Goal: Task Accomplishment & Management: Complete application form

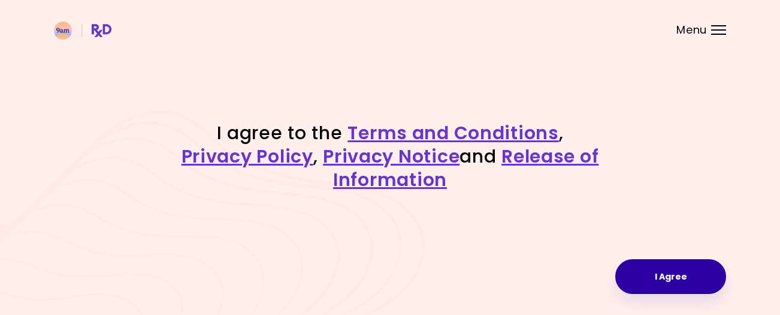
click at [700, 279] on button "I Agree" at bounding box center [671, 276] width 111 height 35
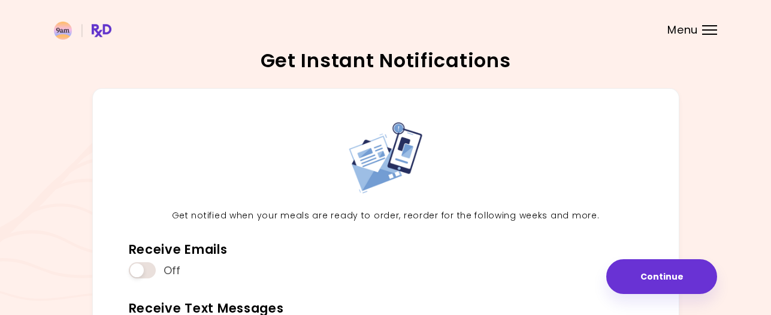
click at [770, 231] on div "Get Instant Notifications Get notified when your meals are ready to order, reor…" at bounding box center [385, 251] width 771 height 502
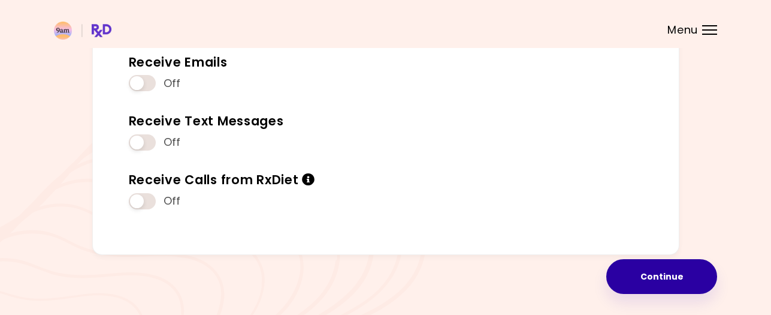
click at [674, 276] on button "Continue" at bounding box center [662, 276] width 111 height 35
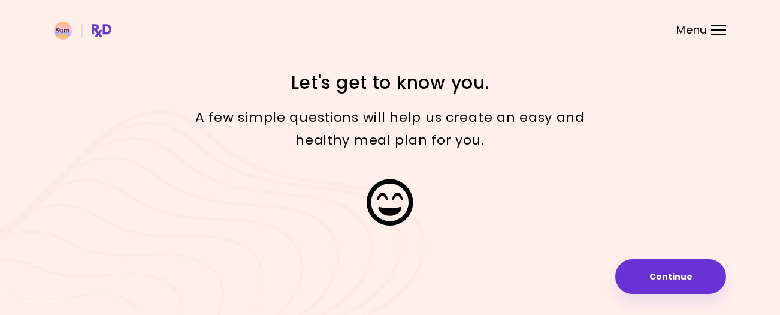
click at [674, 276] on button "Continue" at bounding box center [671, 276] width 111 height 35
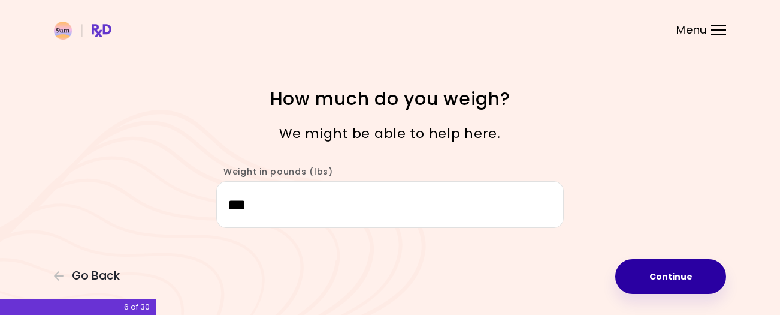
click at [666, 272] on button "Continue" at bounding box center [671, 276] width 111 height 35
select select "****"
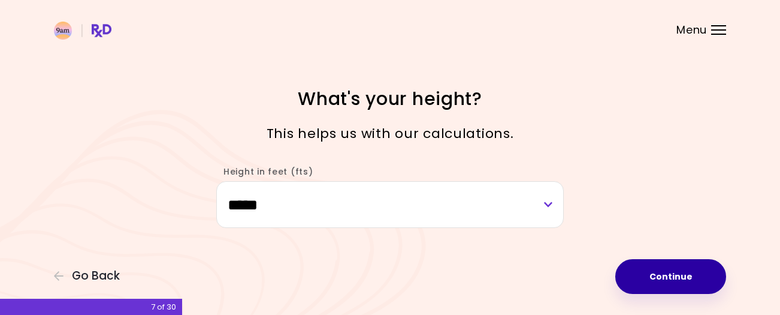
click at [666, 275] on button "Continue" at bounding box center [671, 276] width 111 height 35
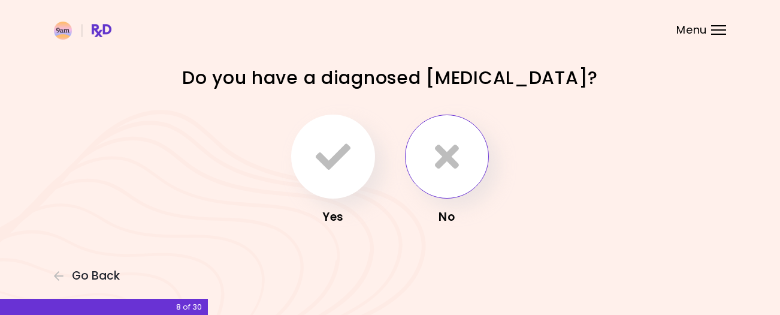
click at [457, 165] on icon "button" at bounding box center [447, 156] width 24 height 35
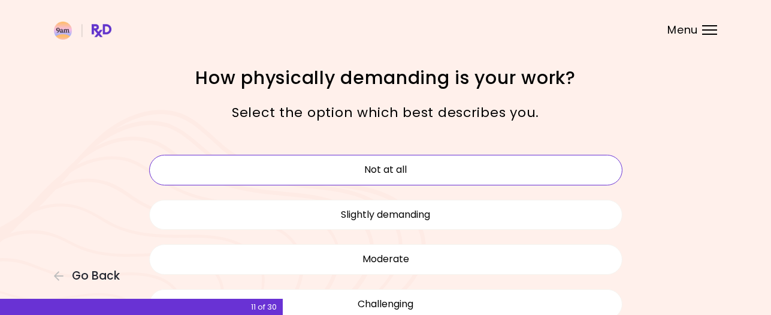
click at [534, 173] on button "Not at all" at bounding box center [385, 170] width 473 height 30
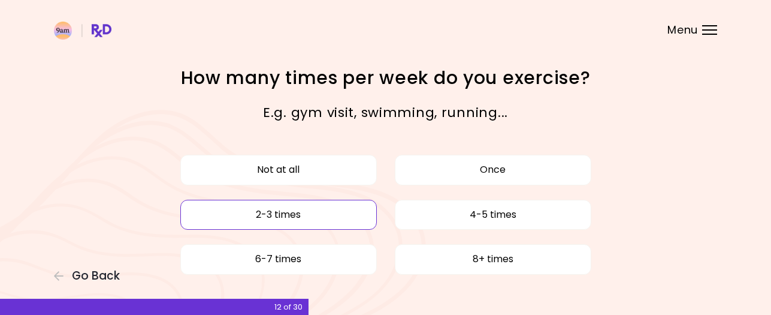
click at [322, 217] on button "2-3 times" at bounding box center [278, 215] width 197 height 30
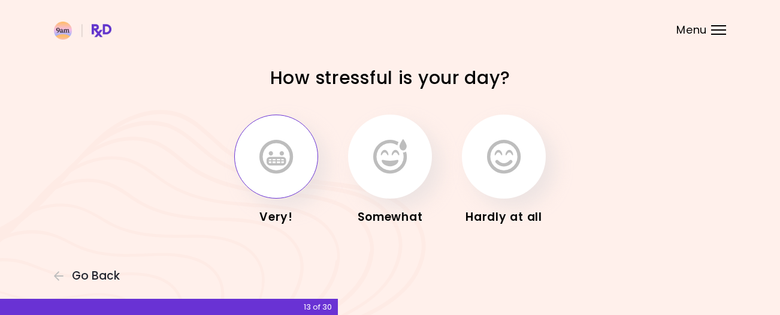
click at [263, 164] on icon "button" at bounding box center [277, 156] width 34 height 35
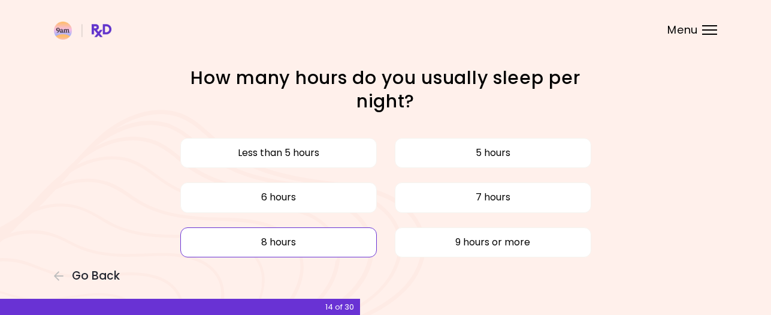
click at [351, 242] on button "8 hours" at bounding box center [278, 242] width 197 height 30
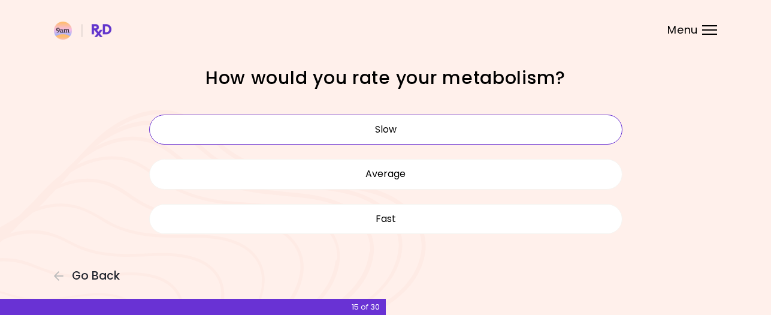
click at [383, 128] on button "Slow" at bounding box center [385, 129] width 473 height 30
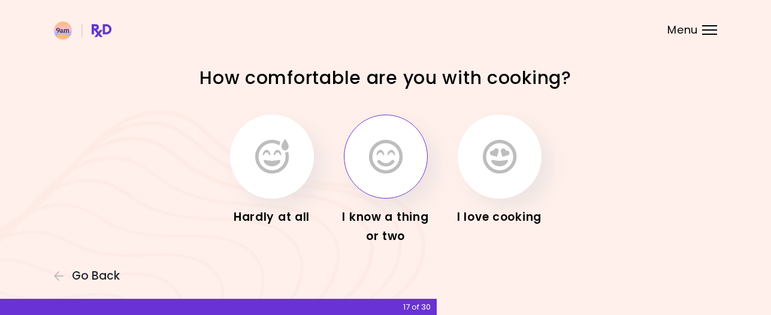
click at [381, 176] on button "button" at bounding box center [386, 156] width 84 height 84
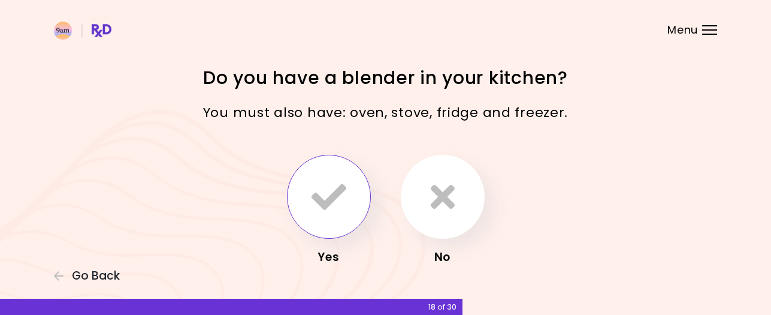
drag, startPoint x: 381, startPoint y: 176, endPoint x: 318, endPoint y: 200, distance: 67.3
click at [318, 200] on div "Yes No" at bounding box center [386, 210] width 420 height 126
click at [318, 200] on icon "button" at bounding box center [329, 196] width 35 height 35
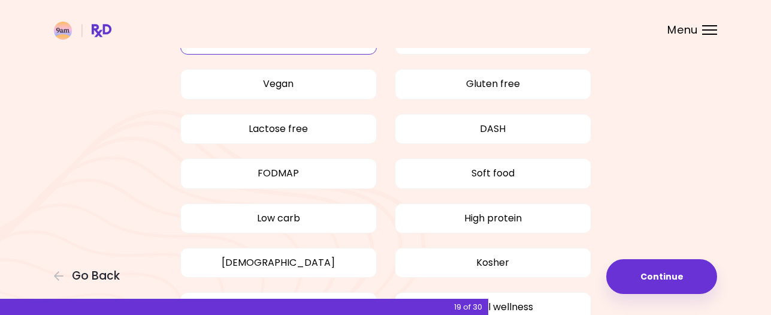
scroll to position [91, 0]
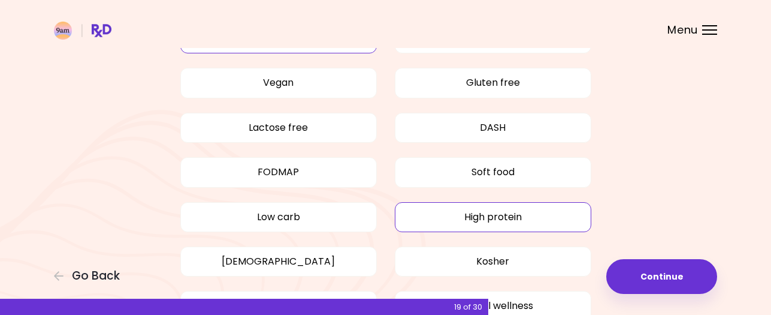
click at [487, 214] on button "High protein" at bounding box center [493, 217] width 197 height 30
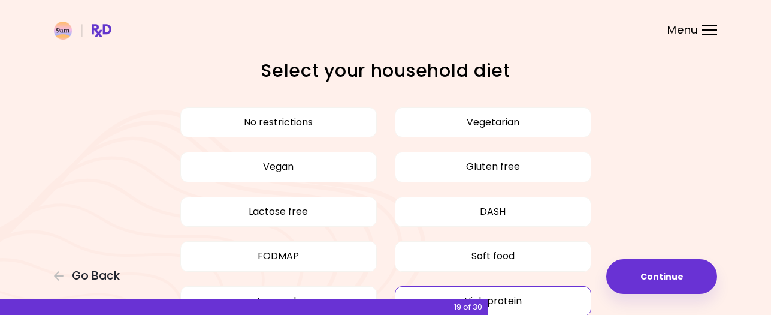
scroll to position [0, 0]
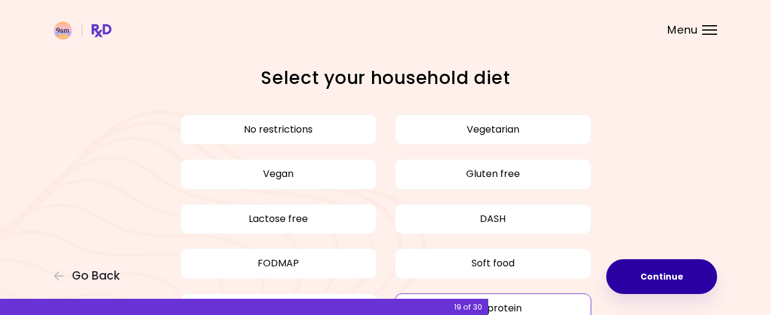
click at [668, 278] on button "Continue" at bounding box center [662, 276] width 111 height 35
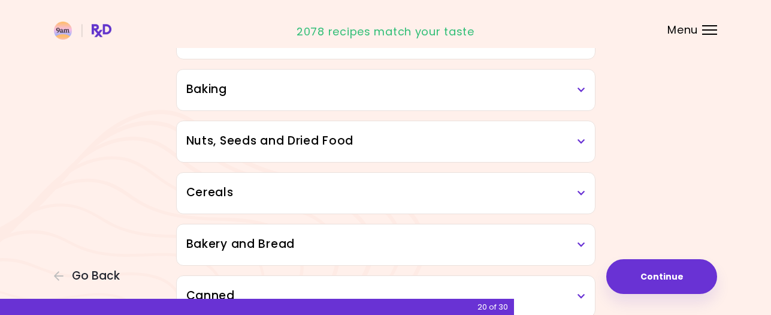
scroll to position [548, 0]
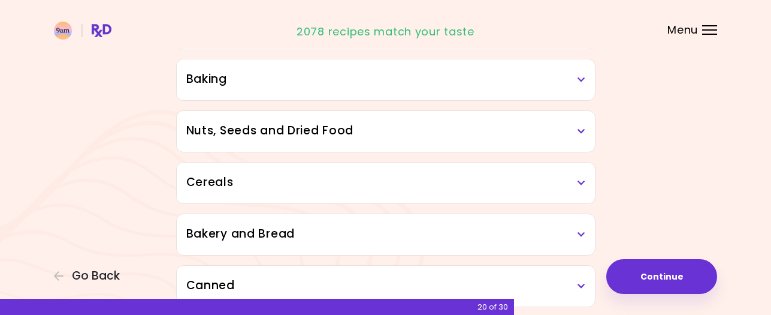
click at [580, 180] on icon at bounding box center [582, 183] width 8 height 8
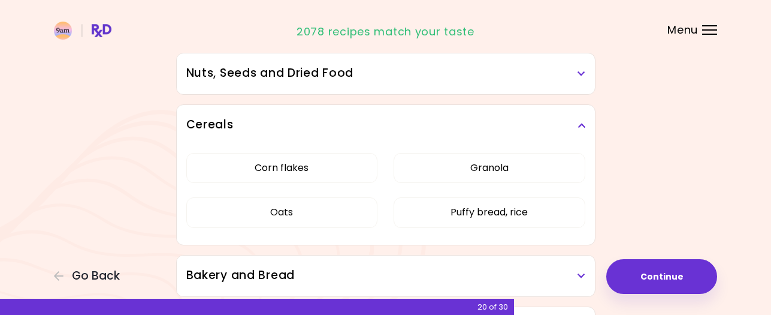
scroll to position [601, 0]
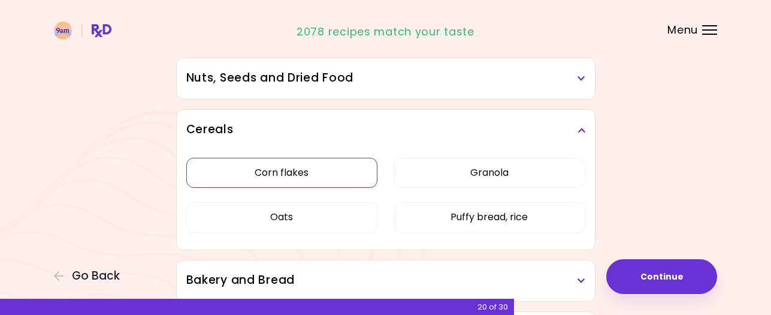
click at [355, 177] on button "Corn flakes" at bounding box center [282, 173] width 192 height 30
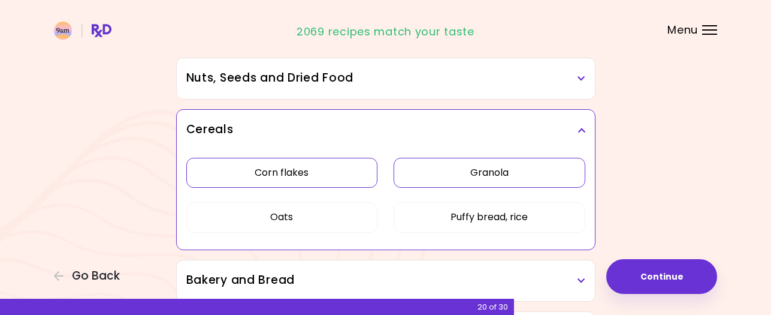
click at [473, 171] on button "Granola" at bounding box center [490, 173] width 192 height 30
click at [490, 221] on button "Puffy bread, rice" at bounding box center [490, 217] width 192 height 30
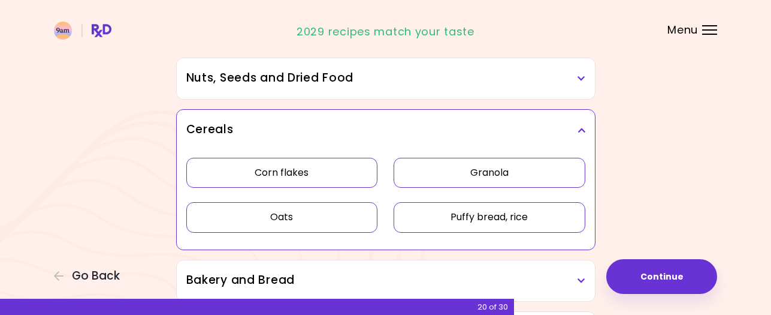
click at [325, 207] on button "Oats" at bounding box center [282, 217] width 192 height 30
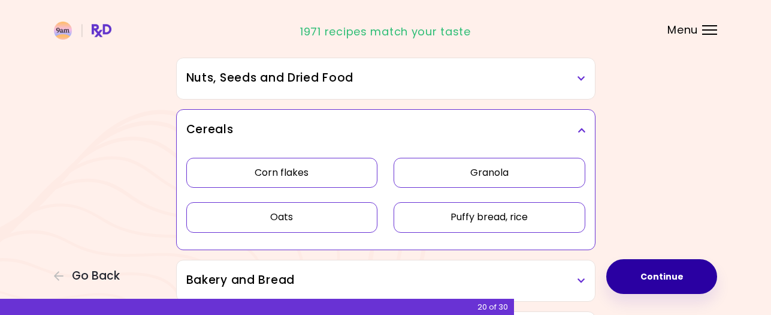
click at [661, 270] on button "Continue" at bounding box center [662, 276] width 111 height 35
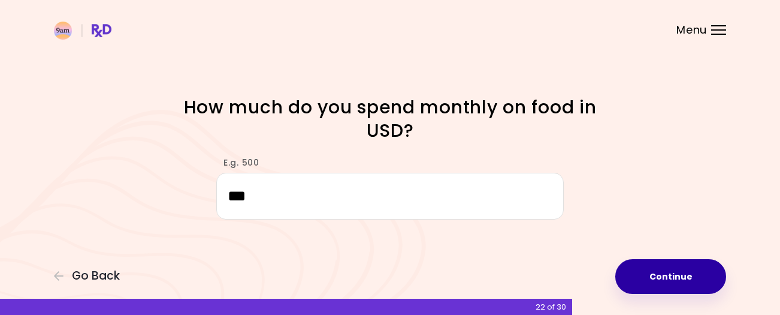
type input "***"
click at [679, 276] on button "Continue" at bounding box center [671, 276] width 111 height 35
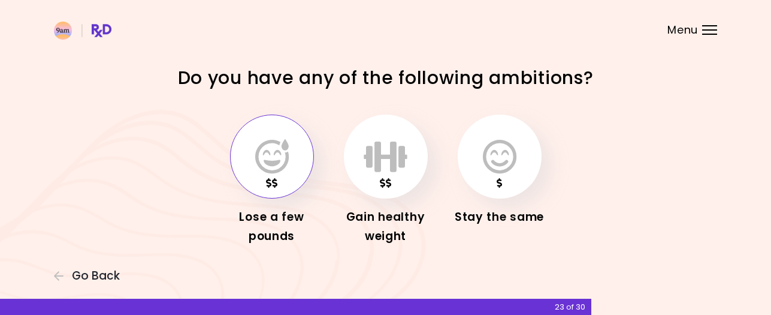
click at [271, 176] on button "button" at bounding box center [272, 156] width 84 height 84
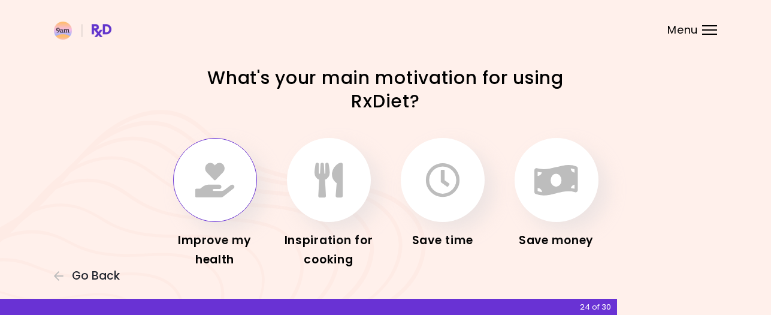
click at [212, 207] on button "button" at bounding box center [215, 180] width 84 height 84
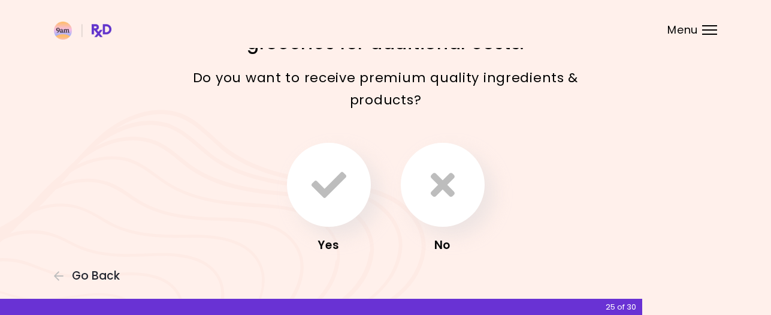
scroll to position [59, 0]
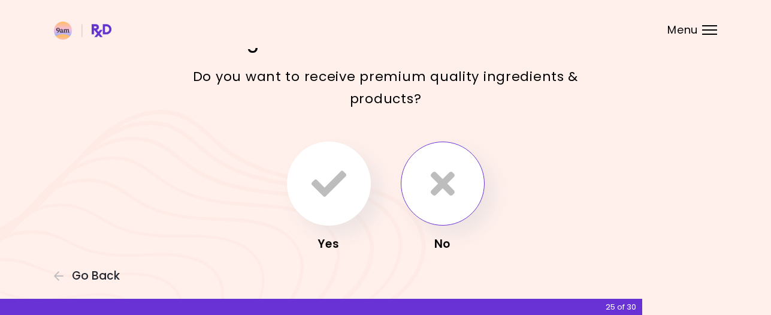
click at [445, 192] on icon "button" at bounding box center [443, 183] width 24 height 35
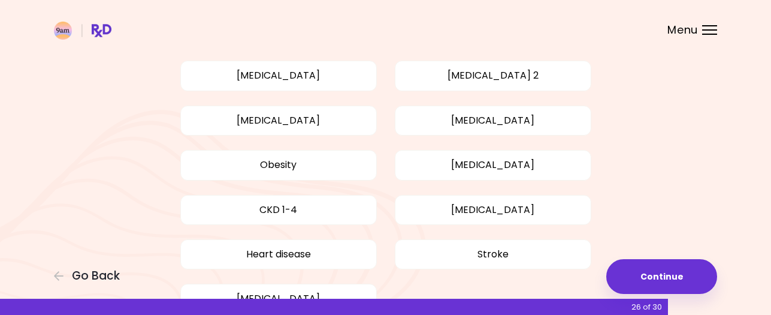
scroll to position [97, 0]
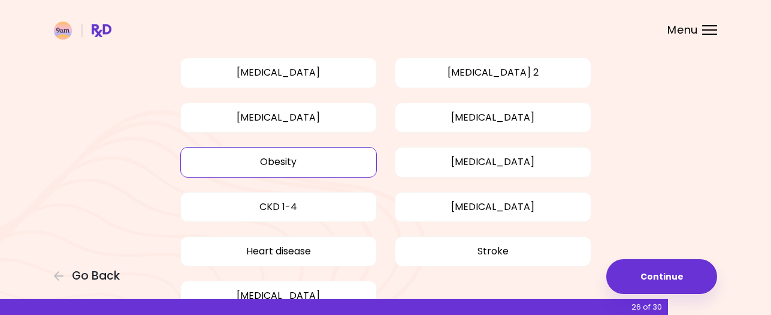
click at [285, 164] on button "Obesity" at bounding box center [278, 162] width 197 height 30
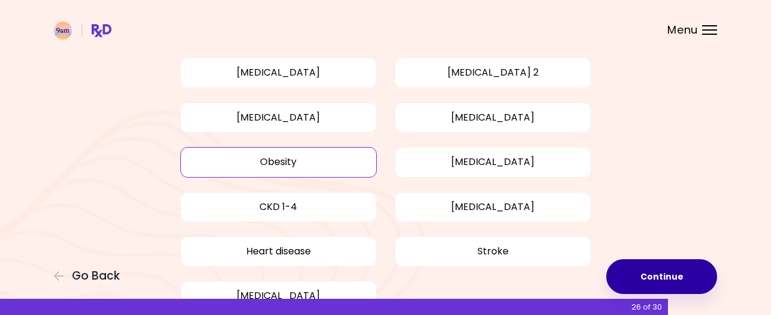
click at [659, 277] on button "Continue" at bounding box center [662, 276] width 111 height 35
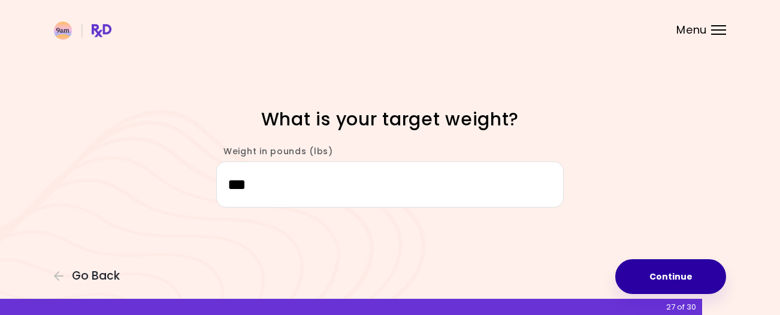
type input "***"
click at [674, 279] on button "Continue" at bounding box center [671, 276] width 111 height 35
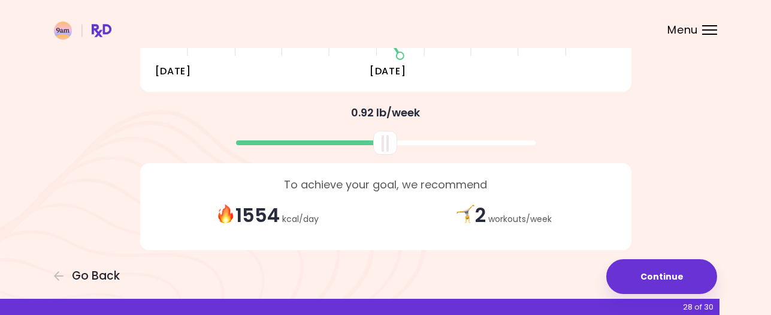
scroll to position [302, 0]
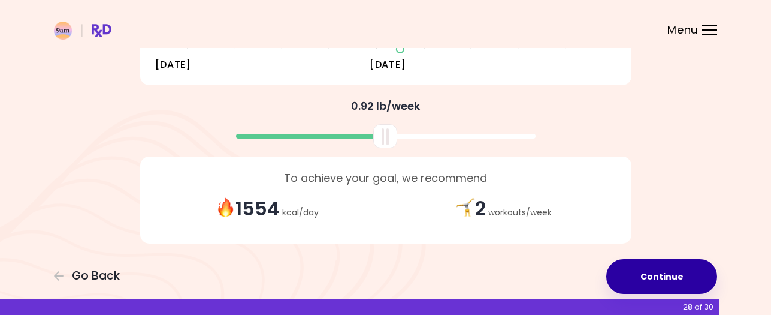
click at [663, 271] on button "Continue" at bounding box center [662, 276] width 111 height 35
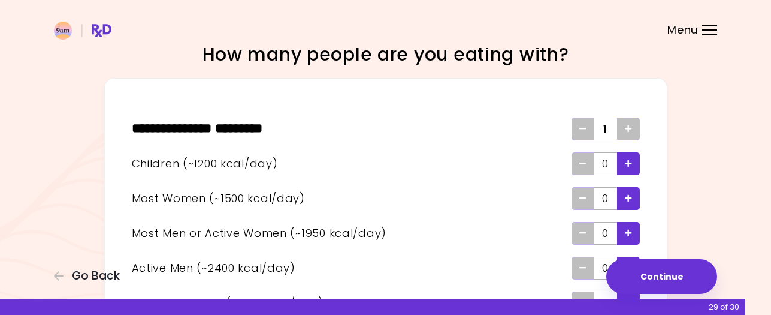
scroll to position [36, 0]
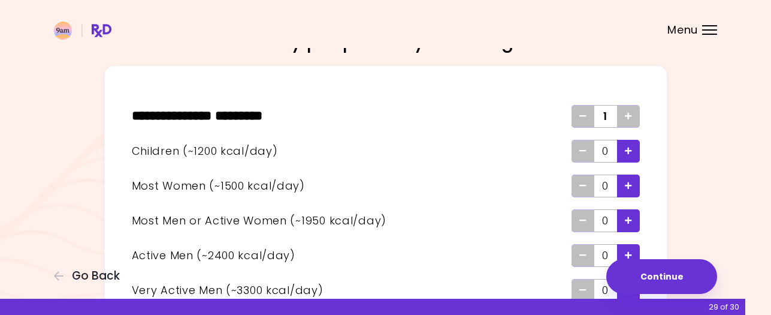
click at [629, 217] on icon "Add - Man or Active Woman" at bounding box center [628, 220] width 7 height 8
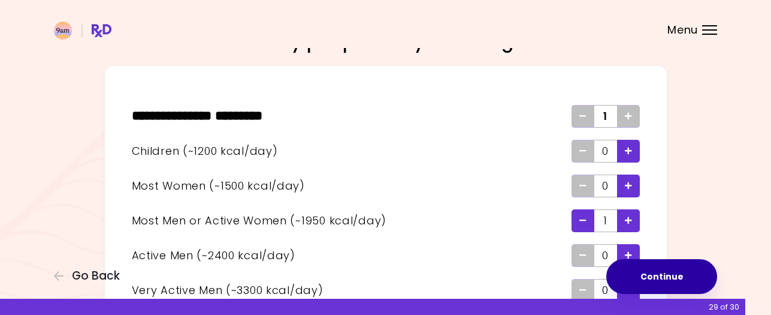
click at [659, 274] on button "Continue" at bounding box center [662, 276] width 111 height 35
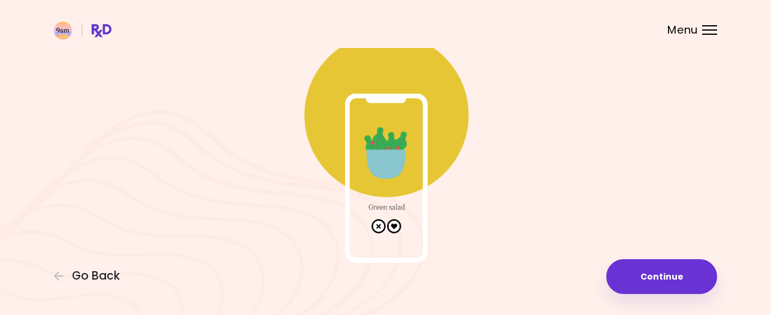
scroll to position [97, 0]
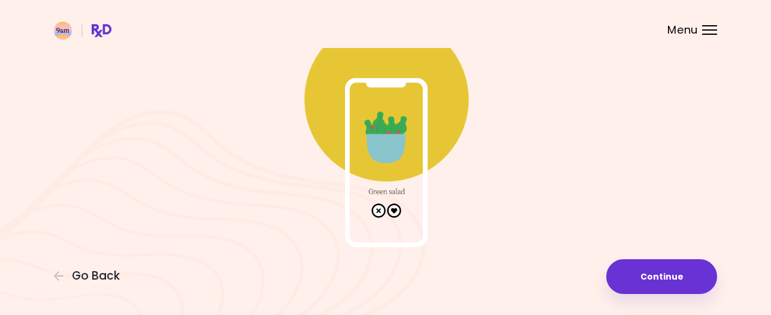
click at [394, 210] on img at bounding box center [386, 127] width 240 height 240
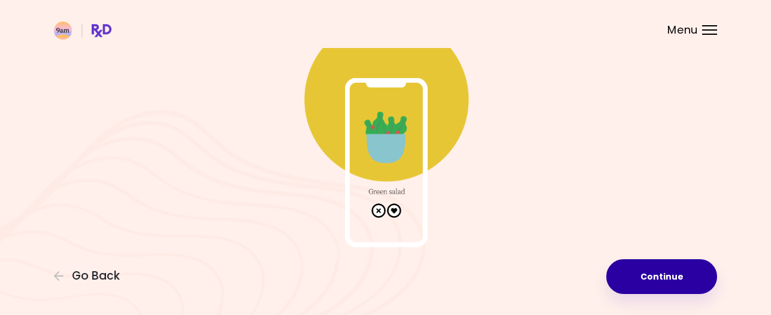
click at [653, 273] on button "Continue" at bounding box center [662, 276] width 111 height 35
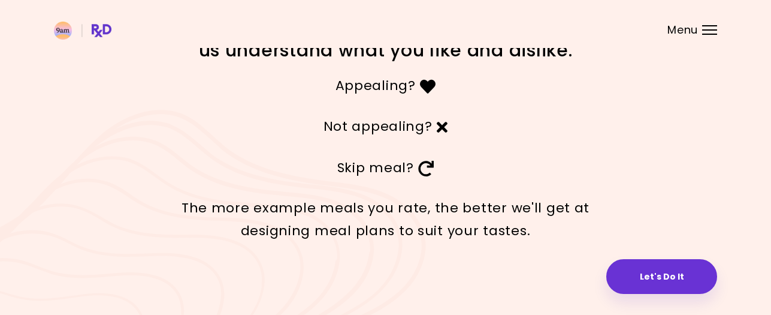
scroll to position [53, 0]
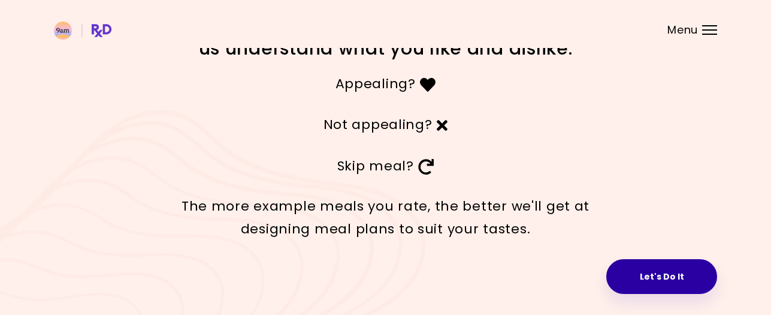
click at [675, 277] on button "Let's Do It" at bounding box center [662, 276] width 111 height 35
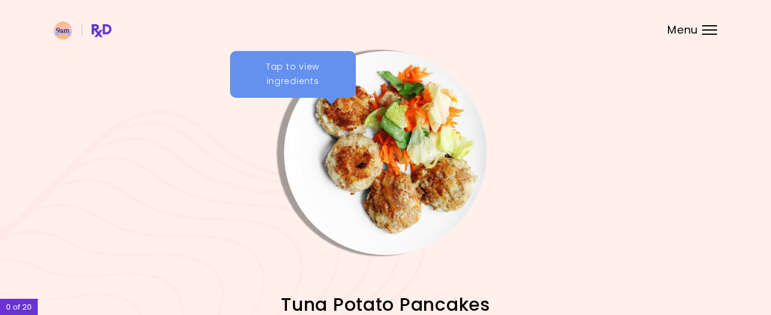
click at [314, 82] on div "Tap to view ingredients" at bounding box center [293, 74] width 126 height 47
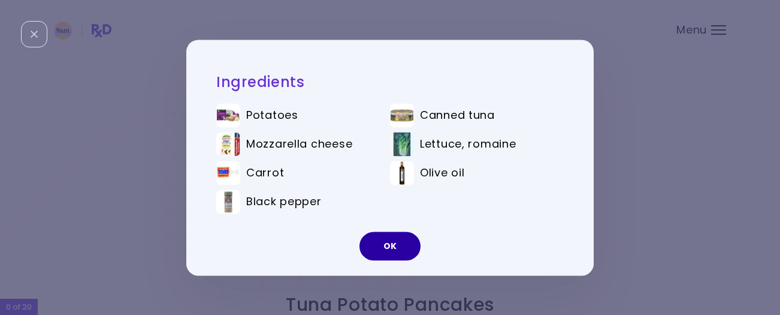
click at [387, 248] on button "OK" at bounding box center [390, 245] width 61 height 29
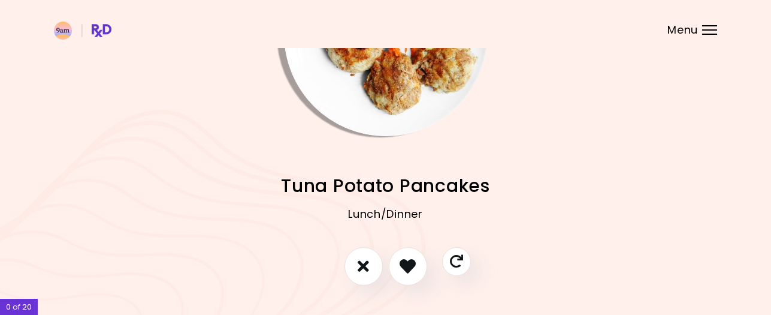
scroll to position [120, 0]
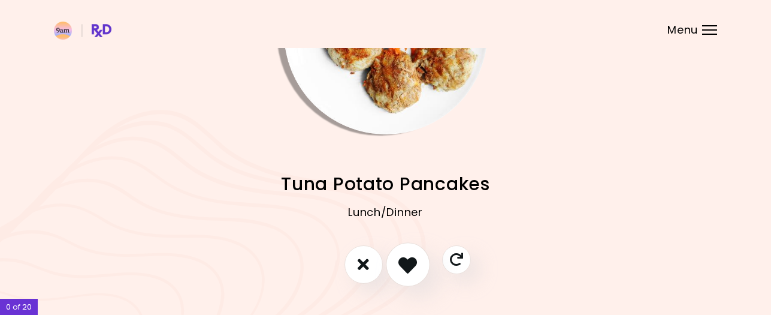
click at [404, 260] on icon "I like this recipe" at bounding box center [408, 264] width 19 height 19
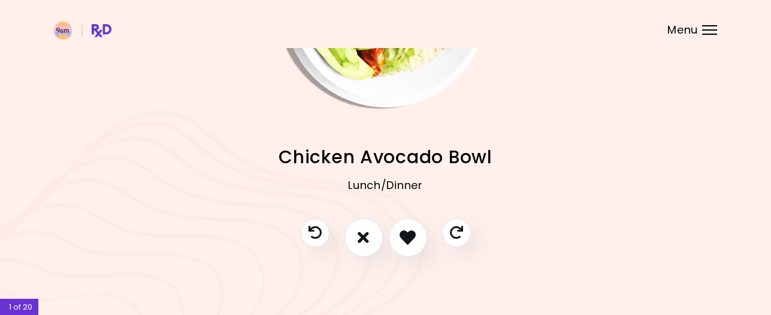
scroll to position [146, 0]
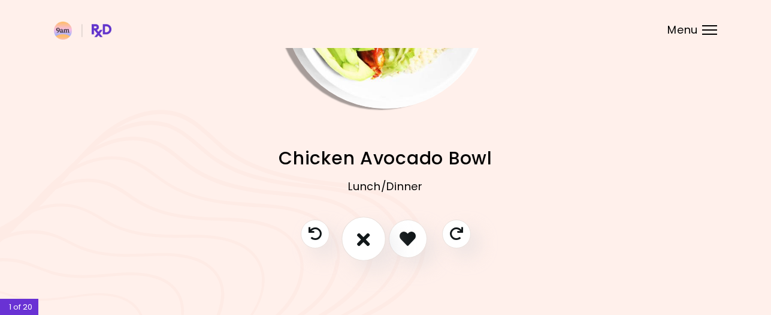
click at [363, 237] on icon "I don't like this recipe" at bounding box center [363, 238] width 13 height 19
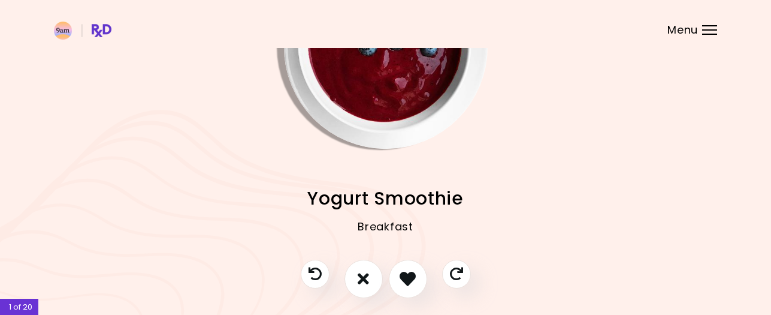
scroll to position [105, 0]
click at [361, 277] on icon "I don't like this recipe" at bounding box center [363, 279] width 13 height 19
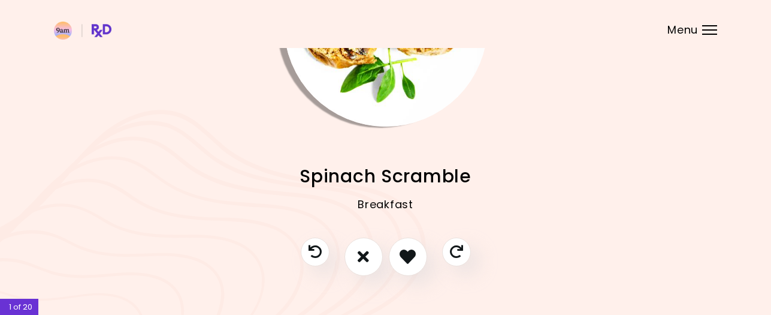
scroll to position [129, 0]
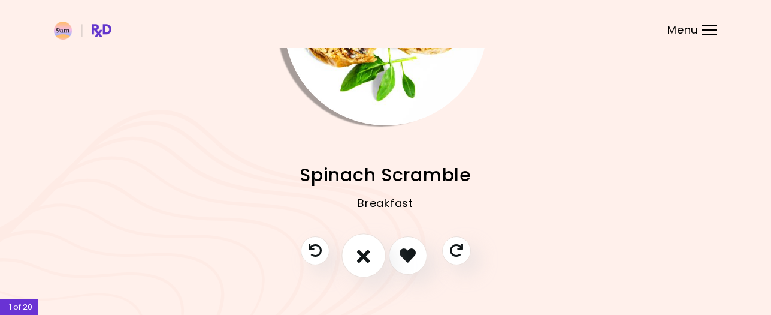
click at [359, 258] on icon "I don't like this recipe" at bounding box center [363, 255] width 13 height 19
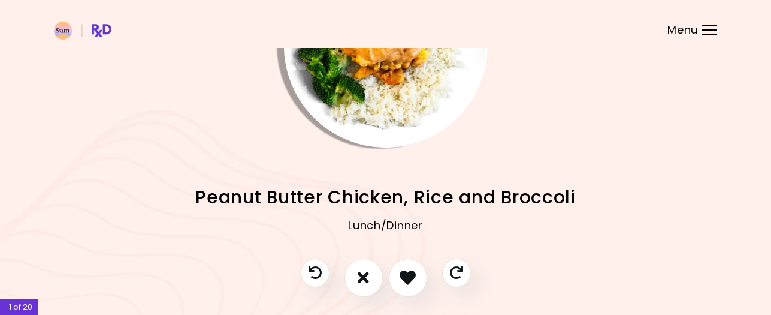
scroll to position [109, 0]
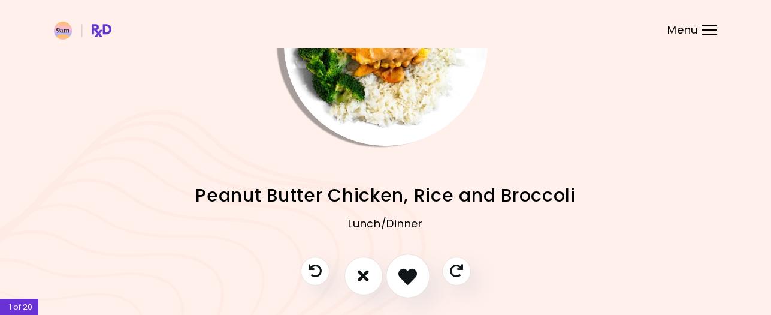
click at [408, 272] on icon "I like this recipe" at bounding box center [408, 275] width 19 height 19
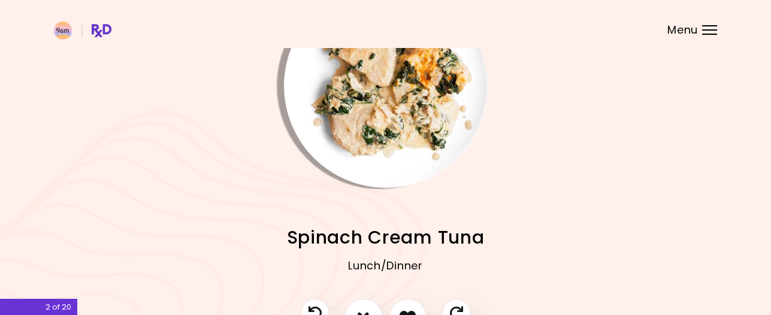
scroll to position [152, 0]
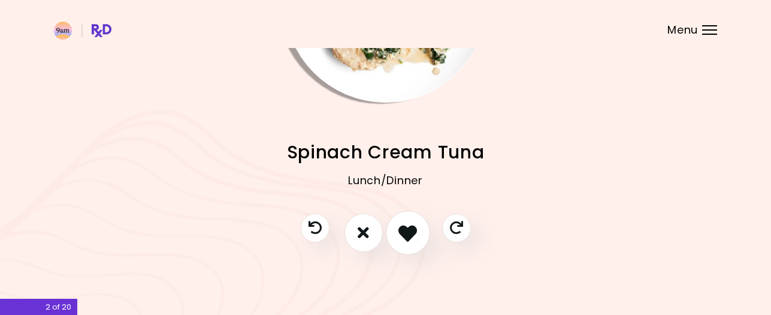
click at [409, 230] on icon "I like this recipe" at bounding box center [408, 232] width 19 height 19
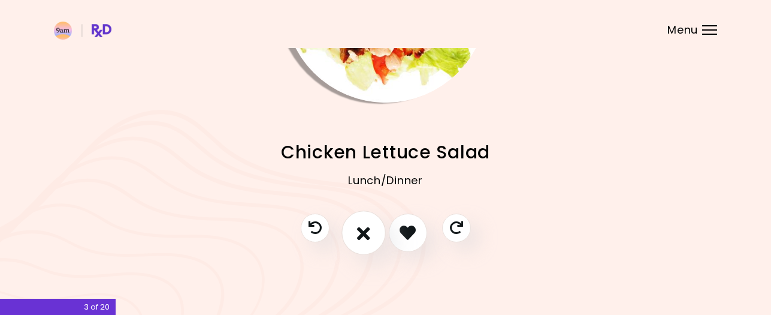
click at [363, 232] on icon "I don't like this recipe" at bounding box center [363, 232] width 13 height 19
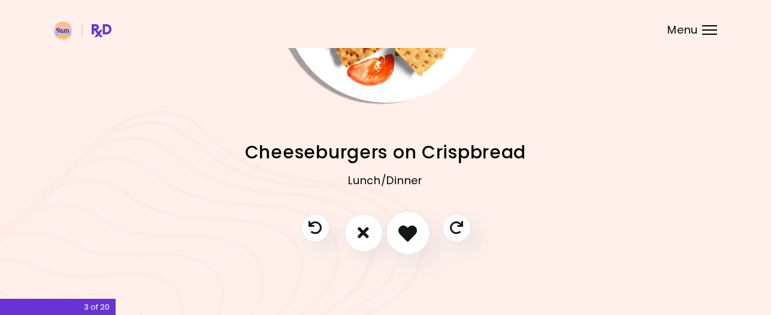
click at [407, 232] on icon "I like this recipe" at bounding box center [408, 232] width 19 height 19
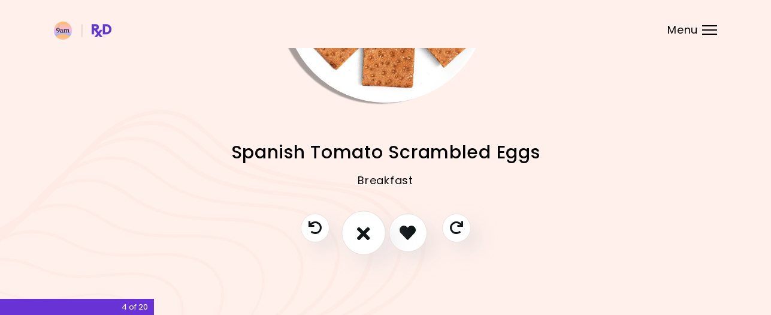
click at [354, 234] on button "I don't like this recipe" at bounding box center [364, 232] width 44 height 44
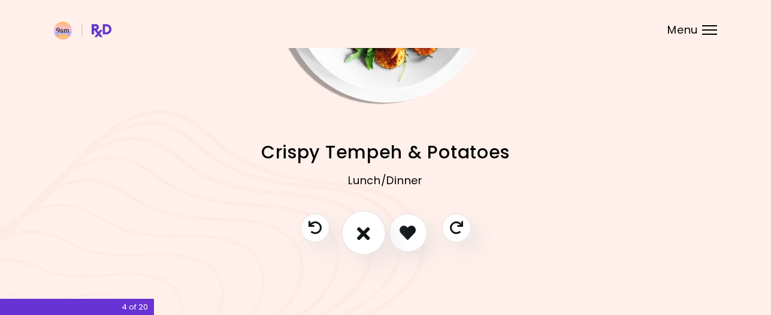
click at [364, 227] on icon "I don't like this recipe" at bounding box center [363, 232] width 13 height 19
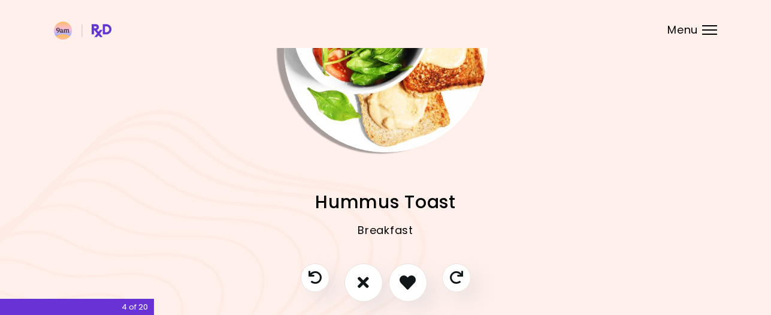
scroll to position [108, 0]
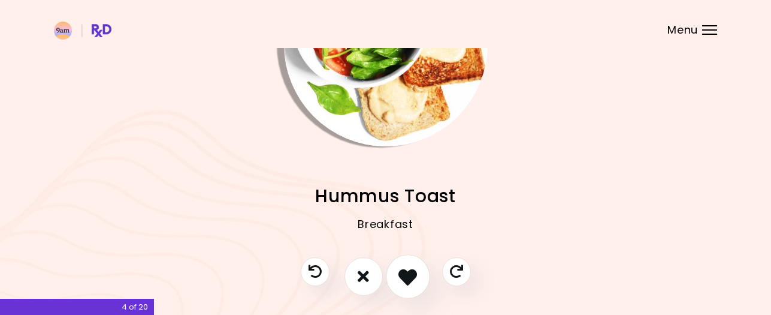
click at [406, 276] on icon "I like this recipe" at bounding box center [408, 276] width 19 height 19
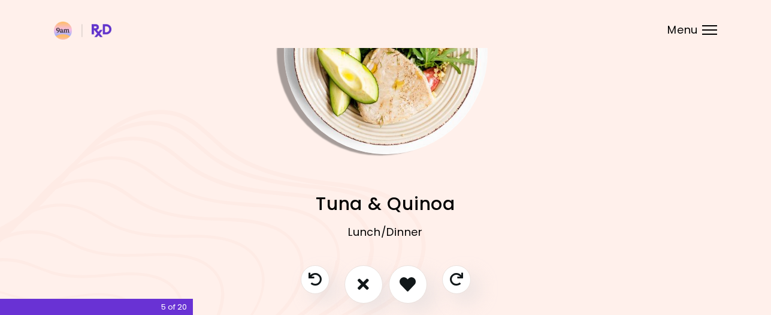
scroll to position [101, 0]
click at [364, 277] on icon "I don't like this recipe" at bounding box center [363, 283] width 13 height 19
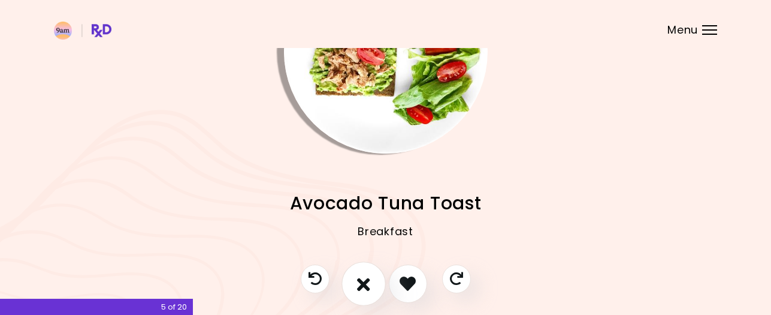
click at [362, 279] on icon "I don't like this recipe" at bounding box center [363, 283] width 13 height 19
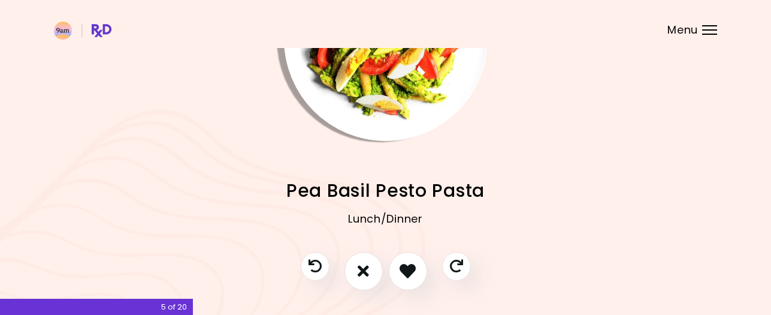
scroll to position [125, 0]
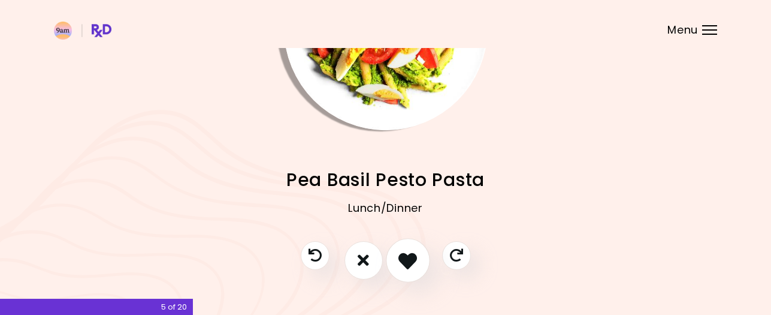
click at [404, 262] on icon "I like this recipe" at bounding box center [408, 260] width 19 height 19
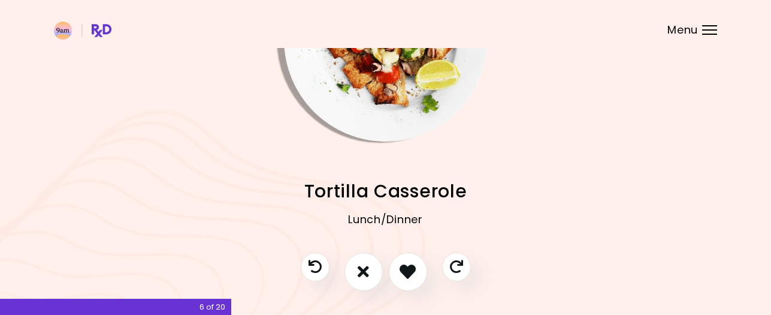
scroll to position [116, 0]
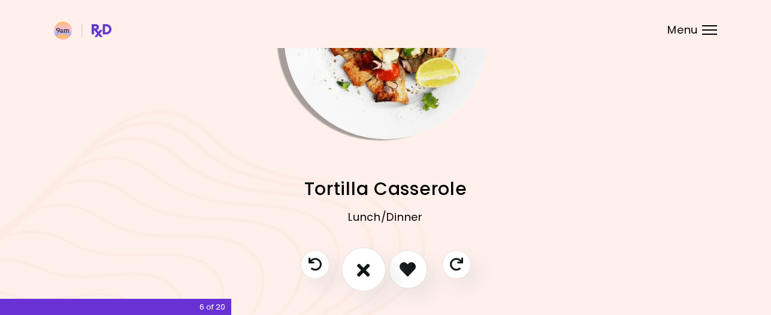
click at [361, 261] on icon "I don't like this recipe" at bounding box center [363, 269] width 13 height 19
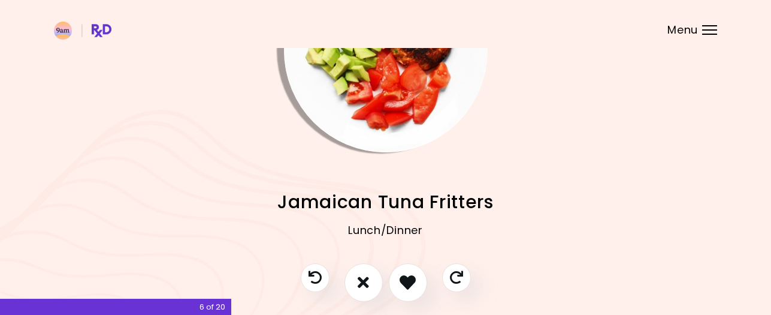
scroll to position [104, 0]
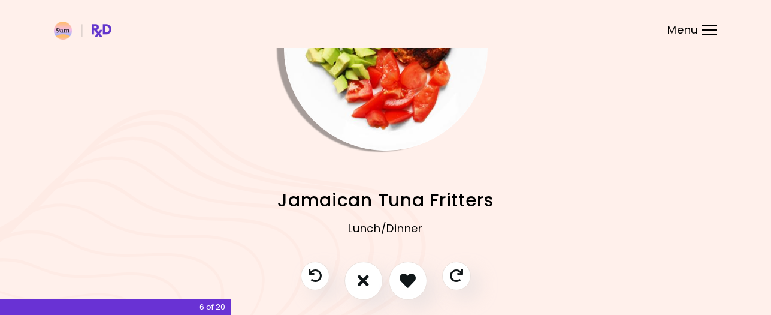
click at [711, 32] on div "Menu" at bounding box center [709, 30] width 15 height 10
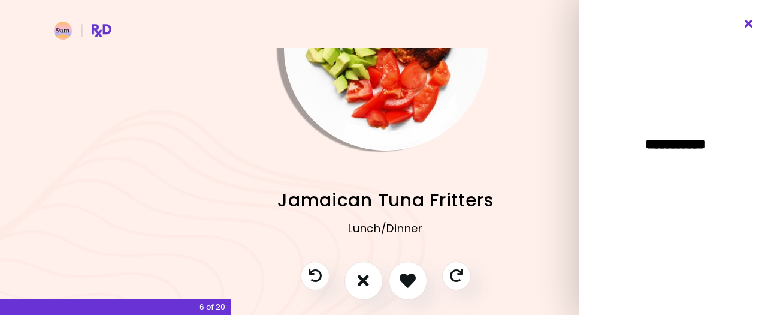
click at [750, 23] on icon "Close" at bounding box center [749, 24] width 11 height 8
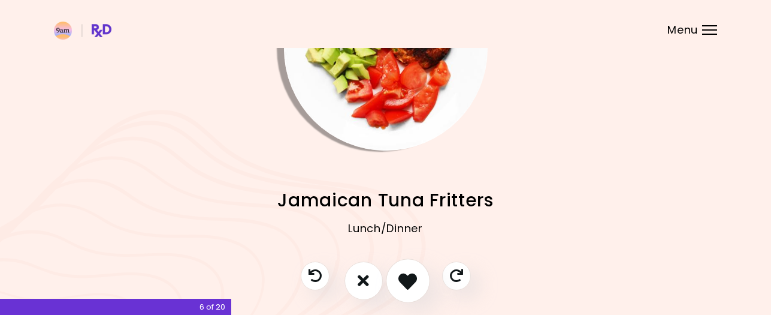
click at [408, 284] on icon "I like this recipe" at bounding box center [408, 280] width 19 height 19
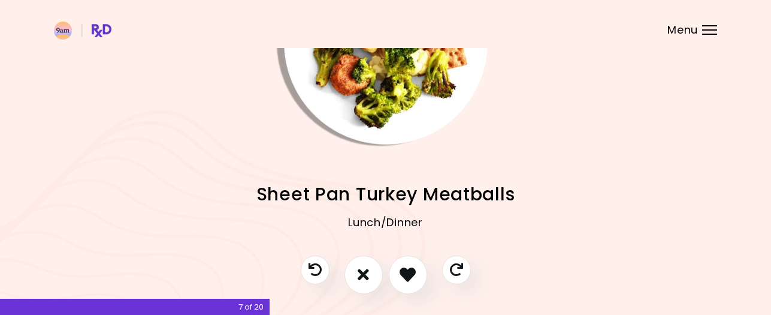
scroll to position [111, 0]
click at [408, 268] on icon "I like this recipe" at bounding box center [408, 273] width 19 height 19
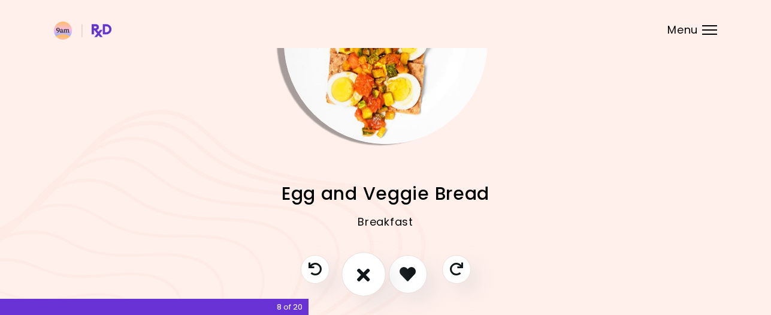
click at [360, 272] on icon "I don't like this recipe" at bounding box center [363, 273] width 13 height 19
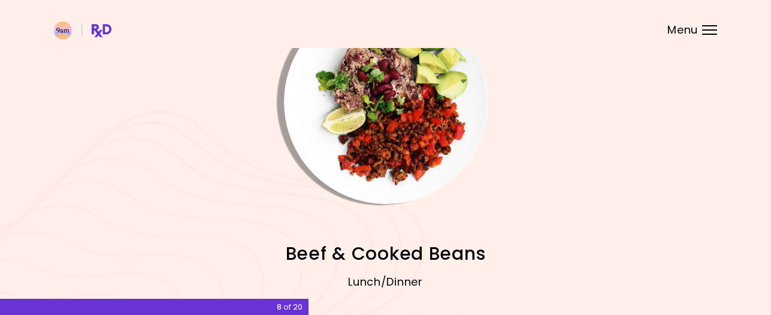
scroll to position [152, 0]
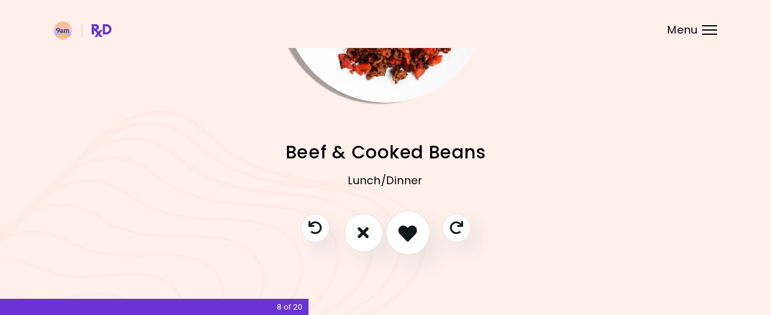
click at [408, 230] on icon "I like this recipe" at bounding box center [408, 232] width 19 height 19
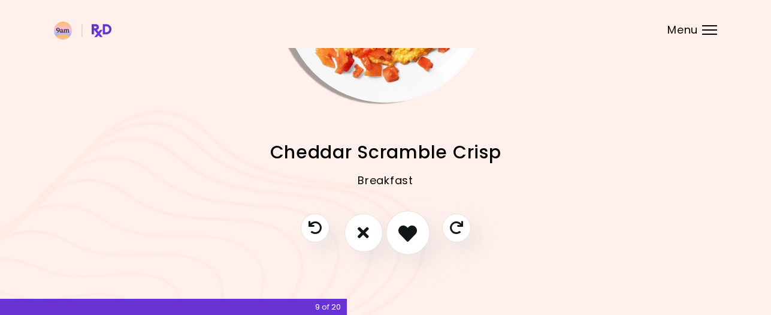
click at [402, 232] on icon "I like this recipe" at bounding box center [408, 232] width 19 height 19
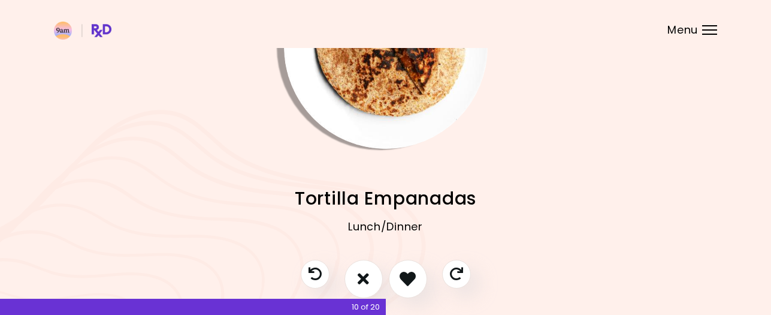
scroll to position [107, 0]
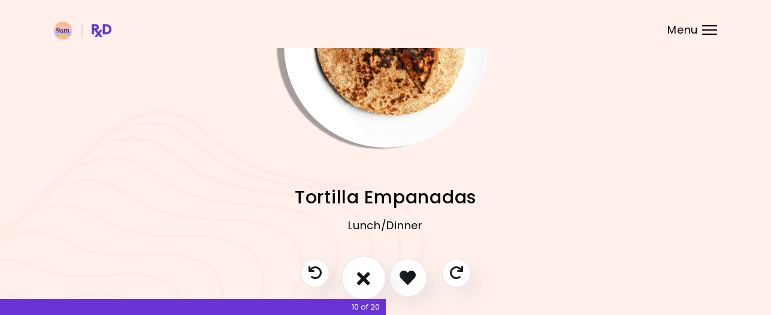
click at [361, 276] on icon "I don't like this recipe" at bounding box center [363, 277] width 13 height 19
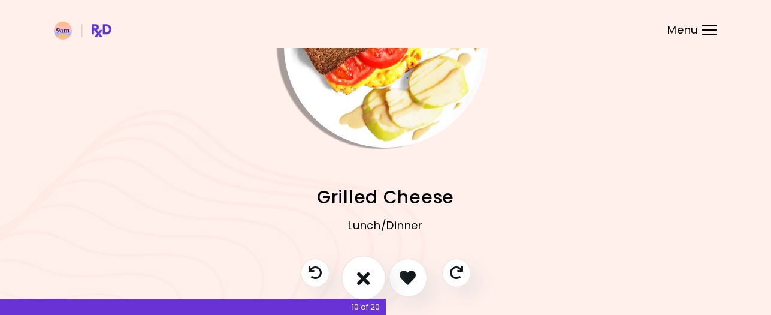
click at [361, 276] on icon "I don't like this recipe" at bounding box center [363, 277] width 13 height 19
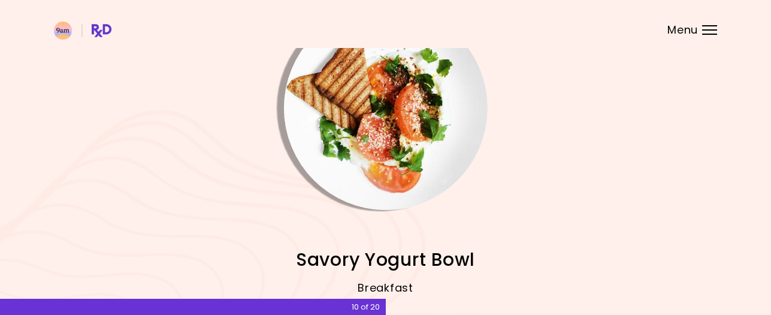
scroll to position [152, 0]
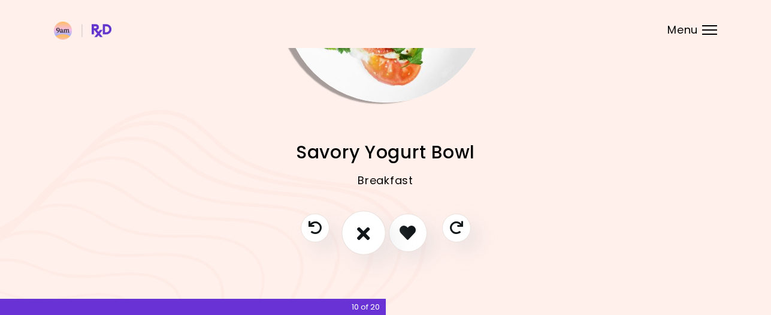
click at [363, 233] on icon "I don't like this recipe" at bounding box center [363, 232] width 13 height 19
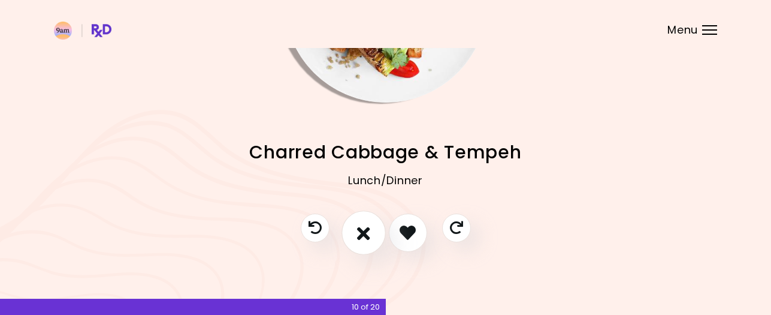
click at [365, 236] on icon "I don't like this recipe" at bounding box center [363, 232] width 13 height 19
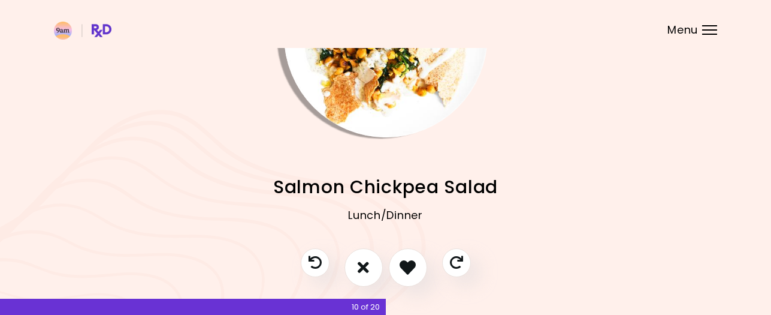
scroll to position [122, 0]
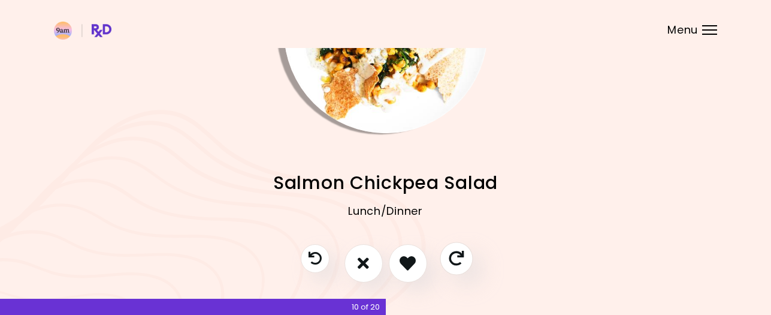
click at [457, 253] on icon "Skip" at bounding box center [456, 258] width 15 height 15
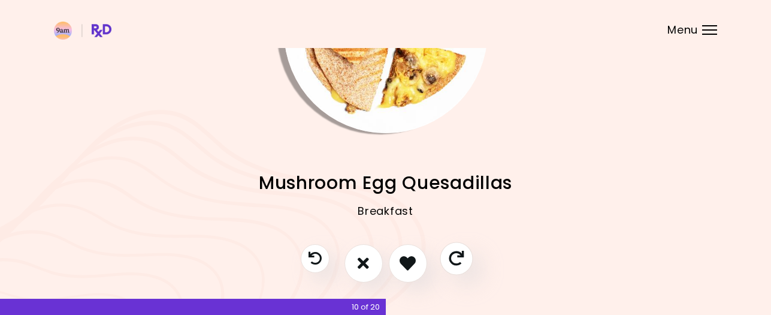
click at [457, 253] on icon "Skip" at bounding box center [456, 258] width 15 height 15
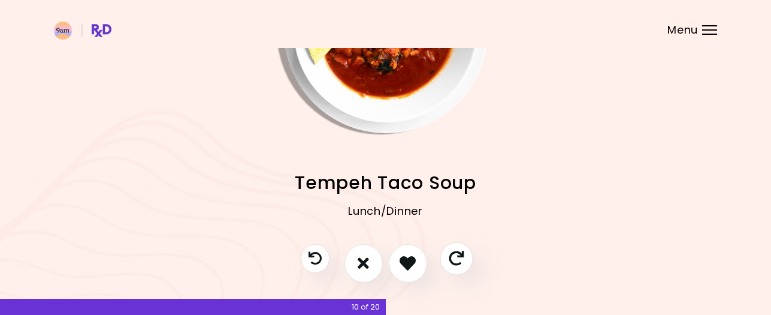
click at [457, 253] on icon "Skip" at bounding box center [456, 258] width 15 height 15
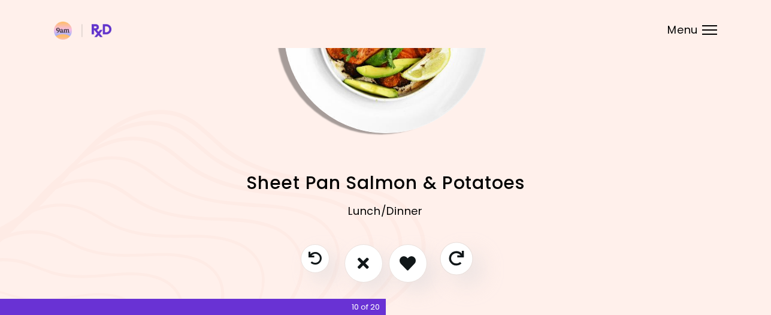
click at [457, 253] on icon "Skip" at bounding box center [456, 258] width 15 height 15
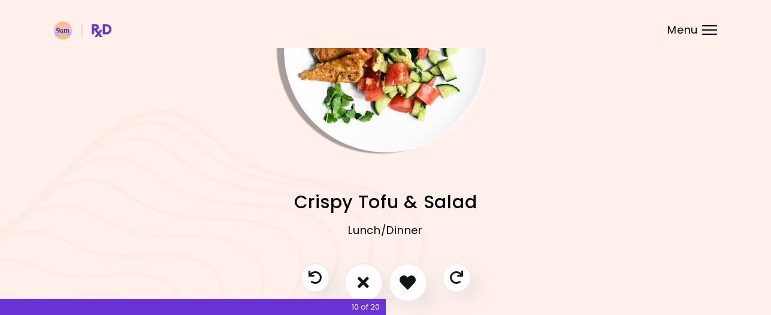
scroll to position [104, 0]
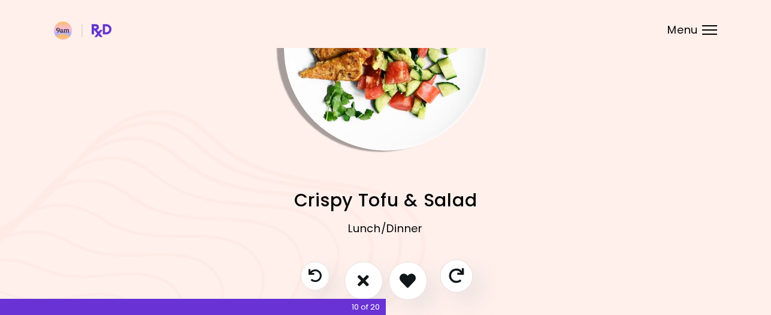
click at [456, 275] on icon "Skip" at bounding box center [456, 275] width 15 height 15
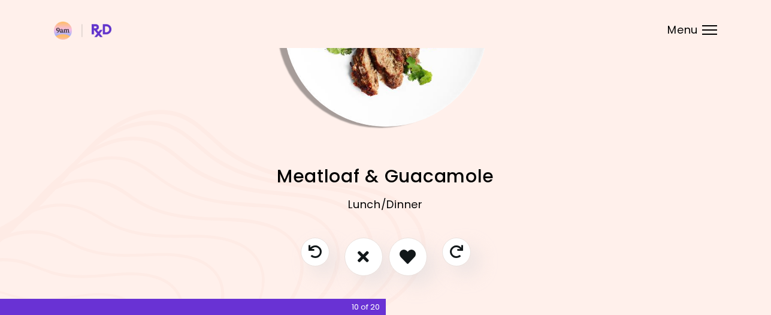
scroll to position [129, 0]
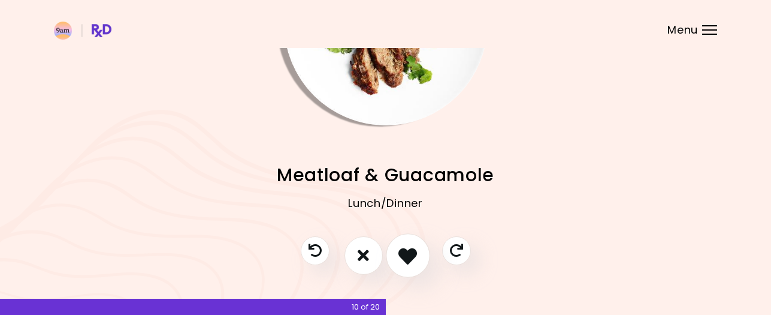
click at [406, 255] on icon "I like this recipe" at bounding box center [408, 255] width 19 height 19
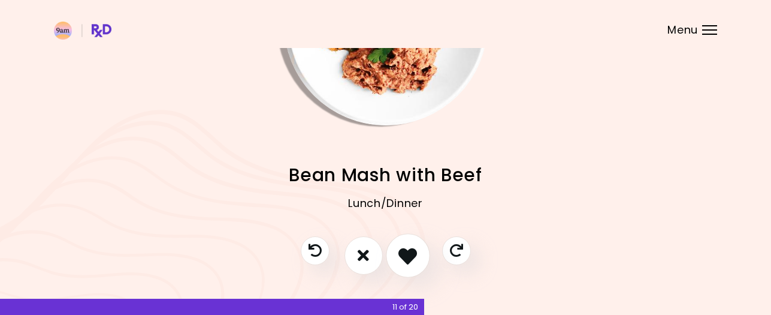
click at [410, 250] on icon "I like this recipe" at bounding box center [408, 255] width 19 height 19
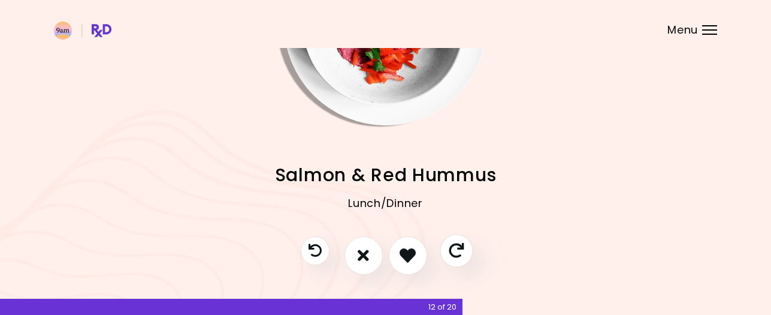
click at [451, 247] on icon "Skip" at bounding box center [456, 250] width 15 height 15
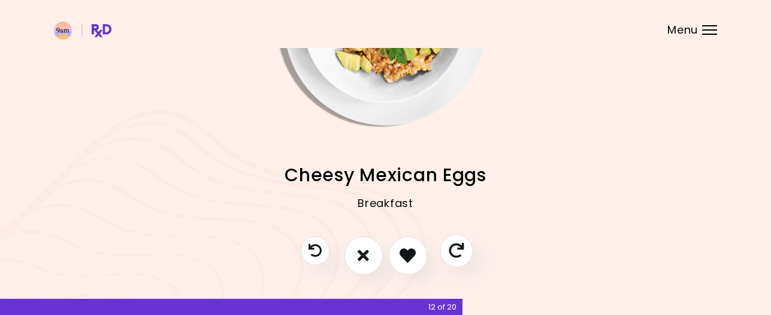
click at [451, 247] on icon "Skip" at bounding box center [456, 250] width 15 height 15
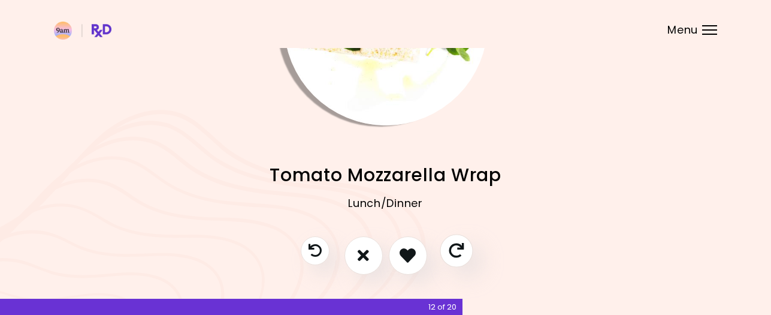
click at [451, 247] on icon "Skip" at bounding box center [456, 250] width 15 height 15
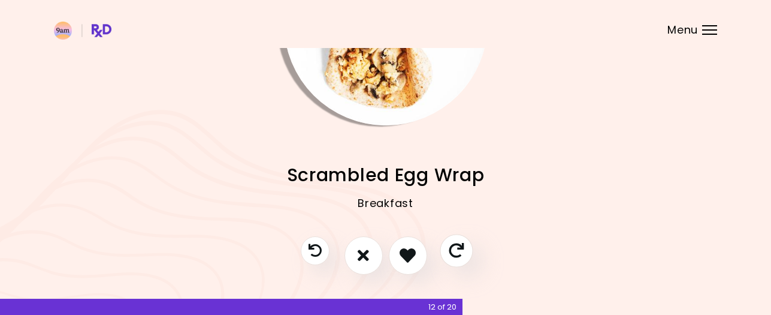
click at [451, 247] on icon "Skip" at bounding box center [456, 250] width 15 height 15
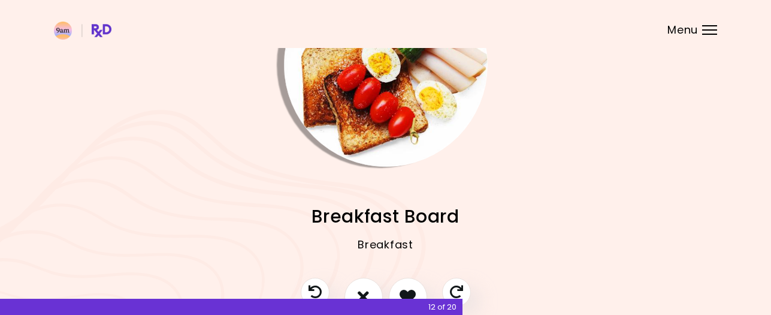
scroll to position [115, 0]
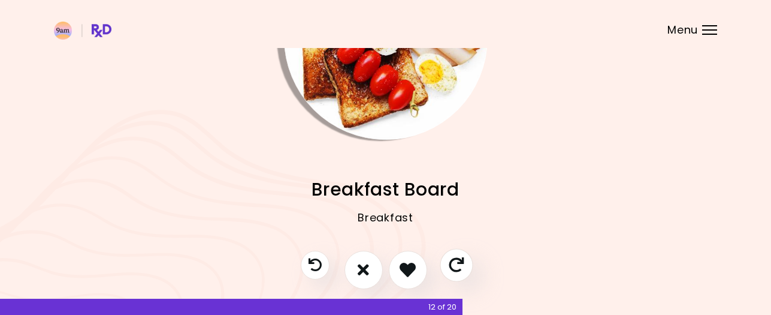
click at [458, 260] on icon "Skip" at bounding box center [456, 264] width 15 height 15
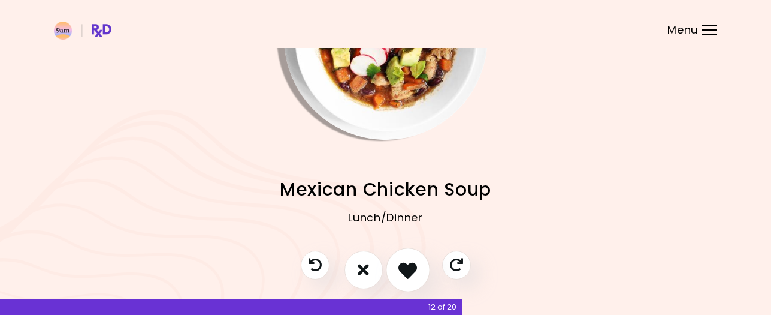
click at [401, 266] on icon "I like this recipe" at bounding box center [408, 269] width 19 height 19
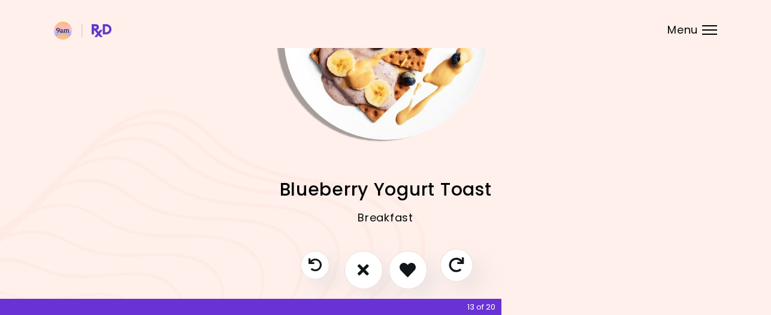
click at [460, 267] on icon "Skip" at bounding box center [456, 264] width 15 height 15
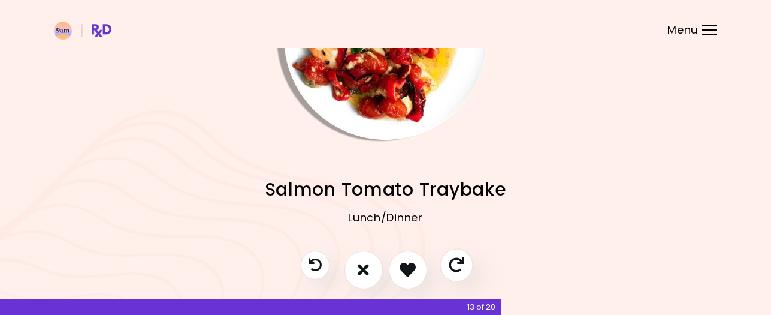
click at [460, 267] on icon "Skip" at bounding box center [456, 264] width 15 height 15
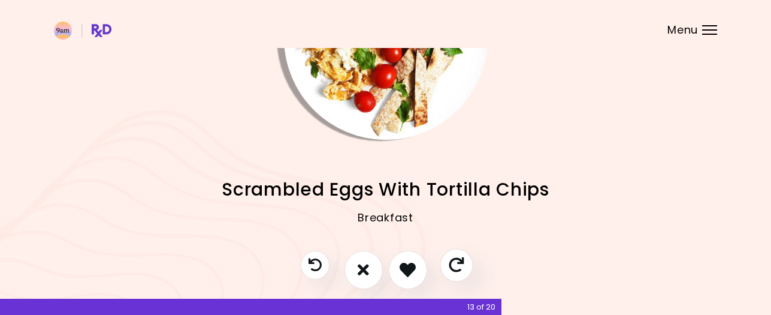
click at [460, 267] on icon "Skip" at bounding box center [456, 264] width 15 height 15
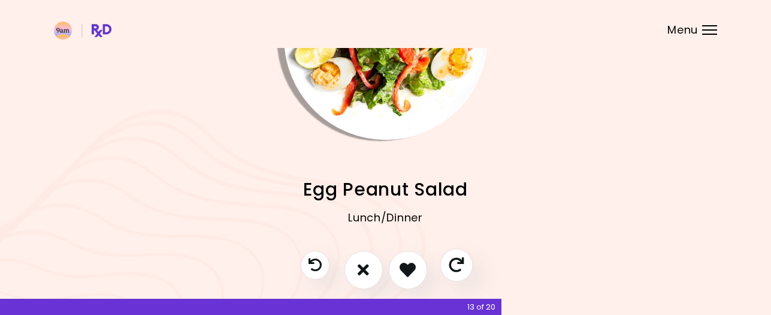
click at [460, 267] on icon "Skip" at bounding box center [456, 264] width 15 height 15
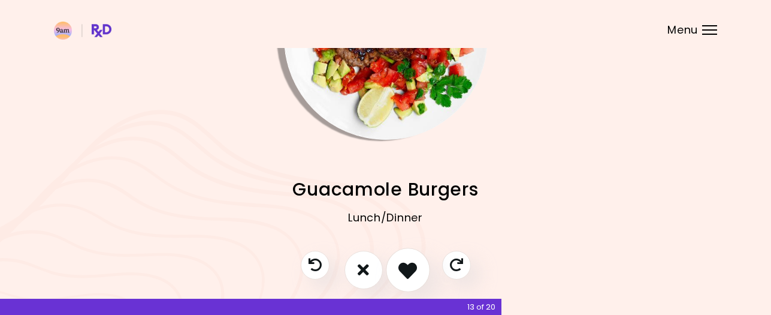
click at [406, 269] on icon "I like this recipe" at bounding box center [408, 269] width 19 height 19
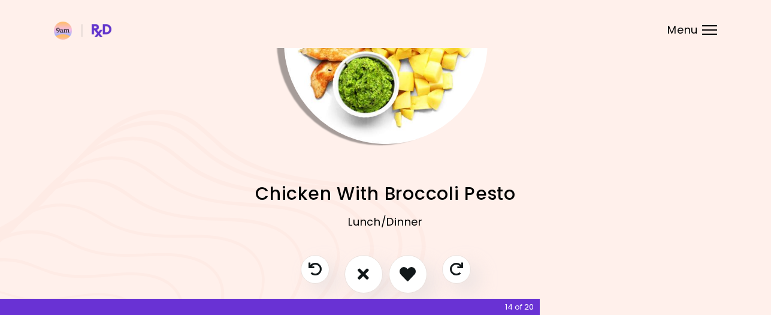
scroll to position [112, 0]
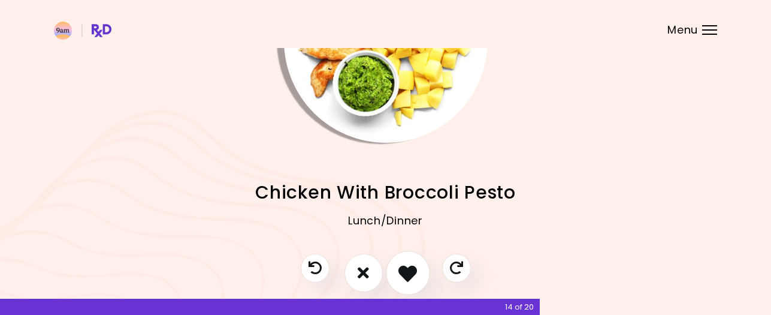
click at [403, 273] on icon "I like this recipe" at bounding box center [408, 272] width 19 height 19
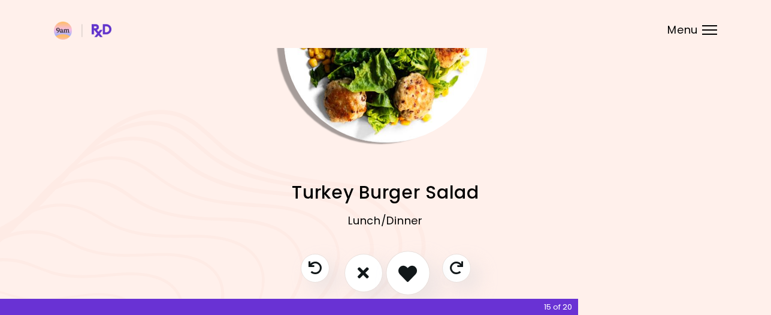
click at [406, 271] on icon "I like this recipe" at bounding box center [408, 272] width 19 height 19
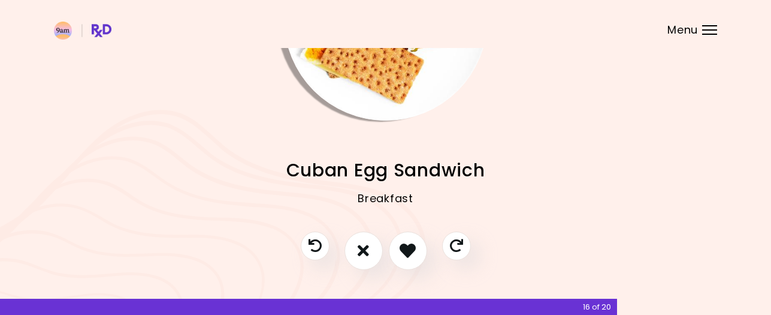
scroll to position [139, 0]
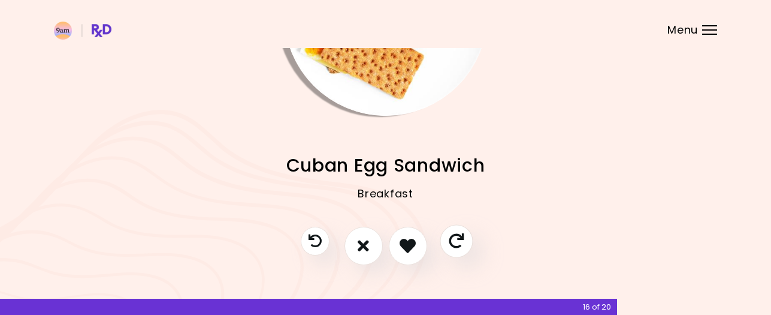
click at [456, 241] on icon "Skip" at bounding box center [456, 240] width 15 height 15
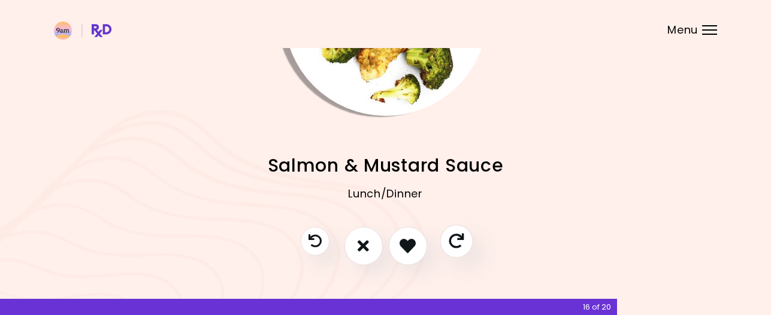
click at [456, 241] on icon "Skip" at bounding box center [456, 240] width 15 height 15
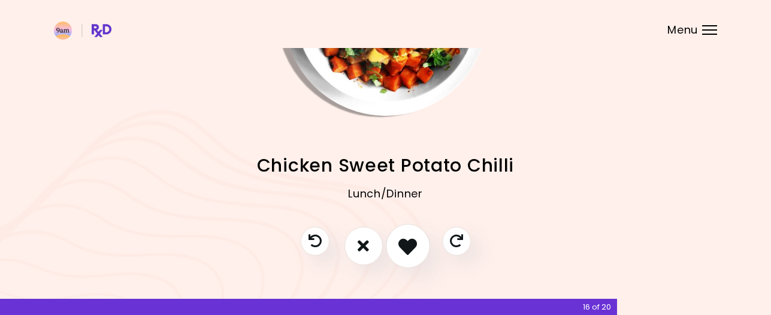
click at [408, 249] on icon "I like this recipe" at bounding box center [408, 245] width 19 height 19
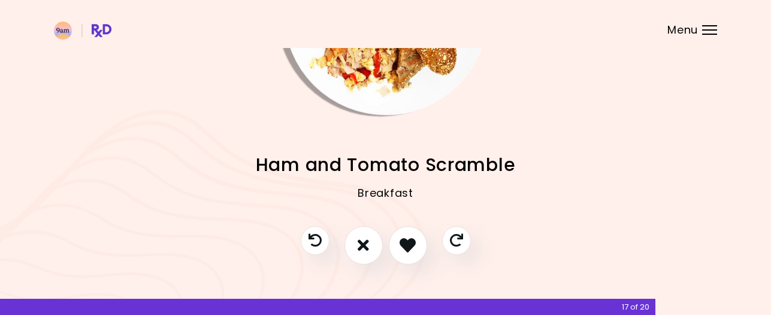
scroll to position [152, 0]
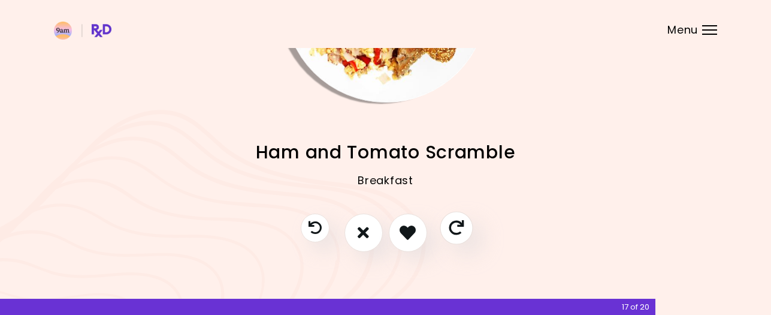
click at [454, 230] on icon "Skip" at bounding box center [456, 227] width 15 height 15
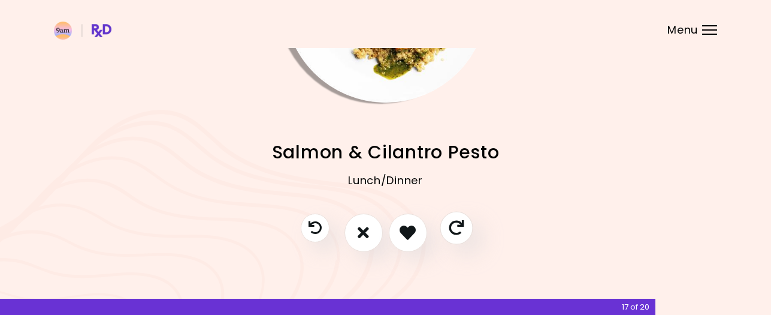
click at [454, 230] on icon "Skip" at bounding box center [456, 227] width 15 height 15
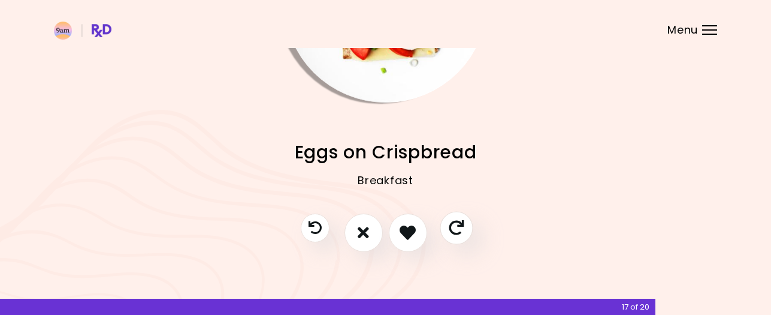
click at [454, 230] on icon "Skip" at bounding box center [456, 227] width 15 height 15
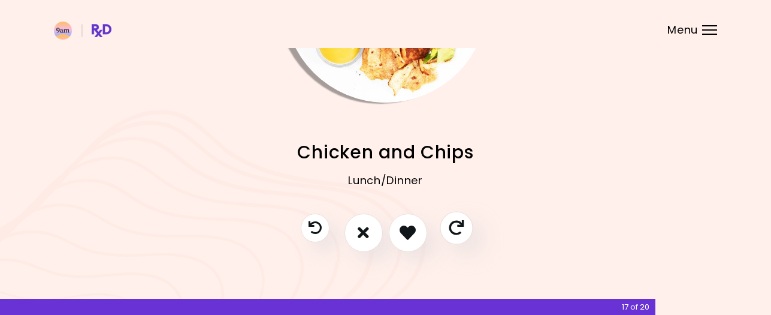
click at [454, 230] on icon "Skip" at bounding box center [456, 227] width 15 height 15
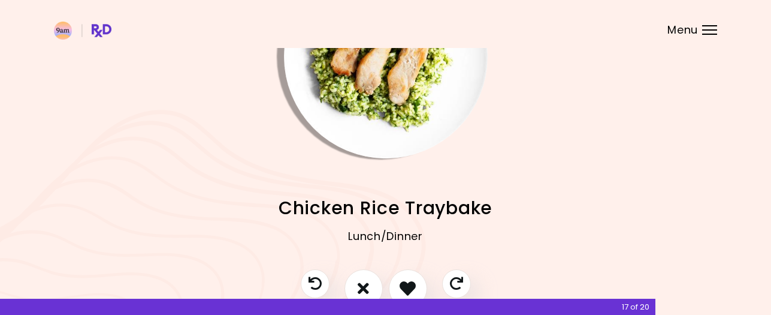
scroll to position [110, 0]
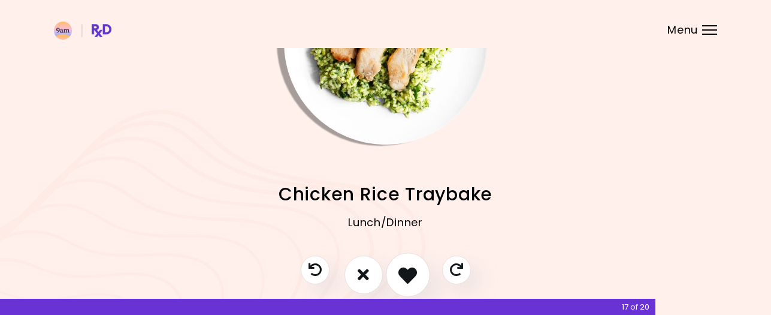
click at [407, 269] on icon "I like this recipe" at bounding box center [408, 274] width 19 height 19
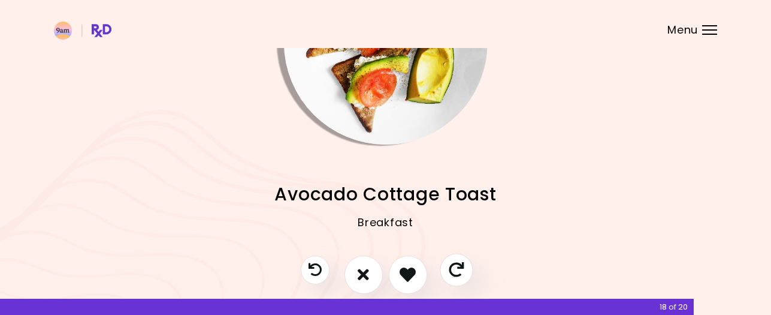
click at [452, 271] on icon "Skip" at bounding box center [456, 269] width 15 height 15
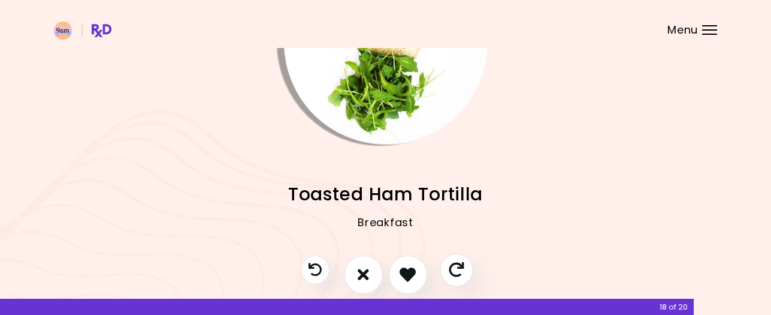
click at [452, 271] on icon "Skip" at bounding box center [456, 269] width 15 height 15
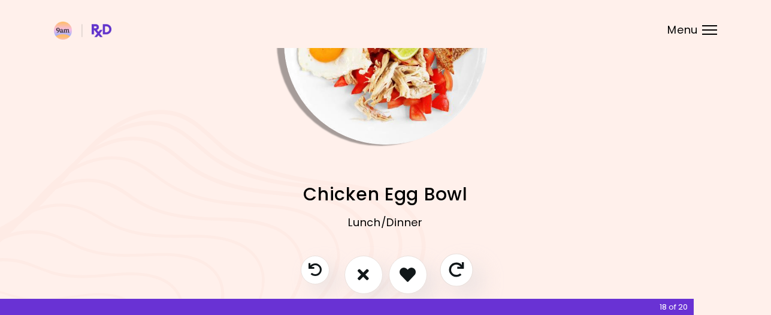
click at [452, 271] on icon "Skip" at bounding box center [456, 269] width 15 height 15
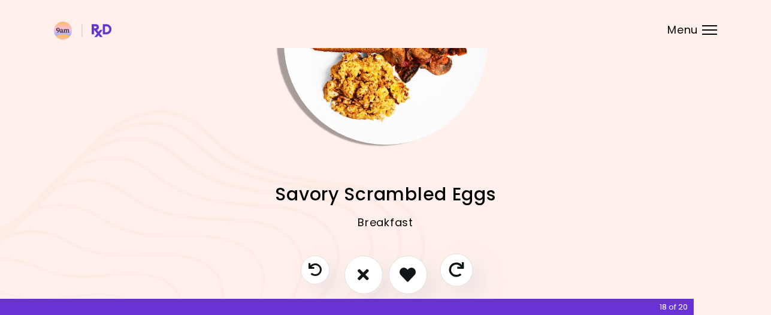
click at [452, 271] on icon "Skip" at bounding box center [456, 269] width 15 height 15
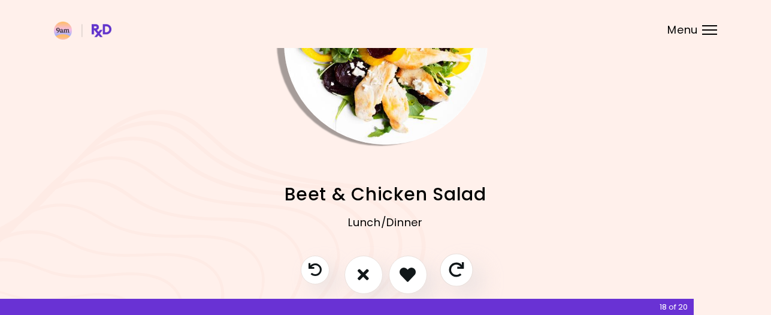
click at [452, 271] on icon "Skip" at bounding box center [456, 269] width 15 height 15
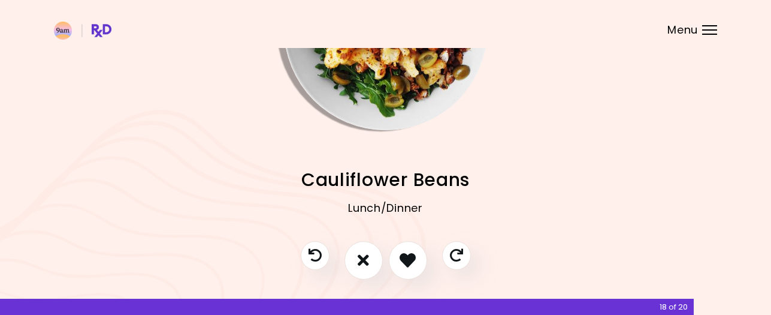
scroll to position [130, 0]
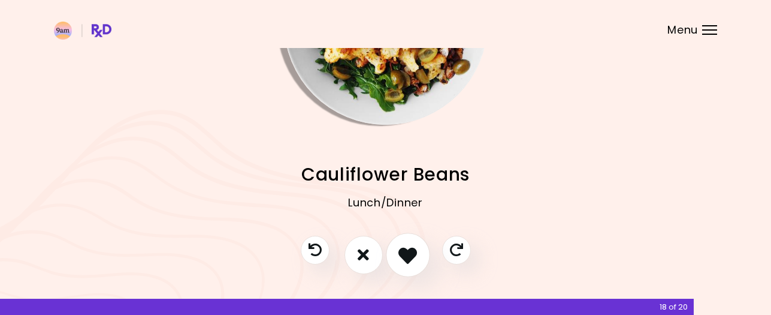
click at [404, 246] on icon "I like this recipe" at bounding box center [408, 254] width 19 height 19
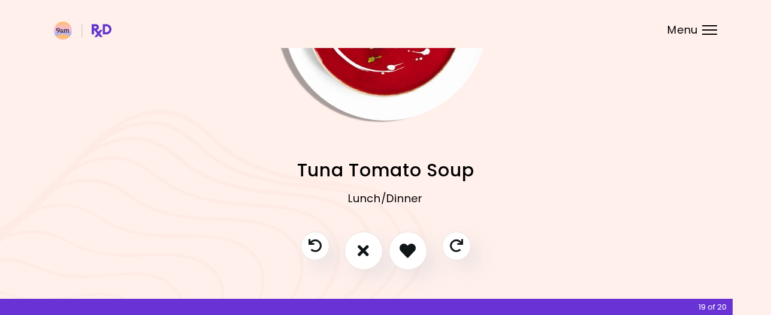
scroll to position [152, 0]
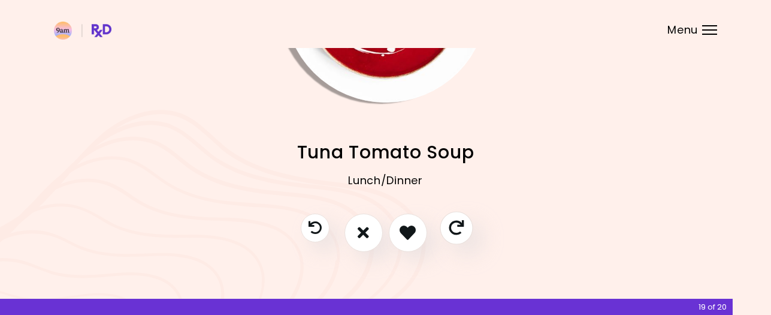
click at [460, 227] on icon "Skip" at bounding box center [456, 227] width 15 height 15
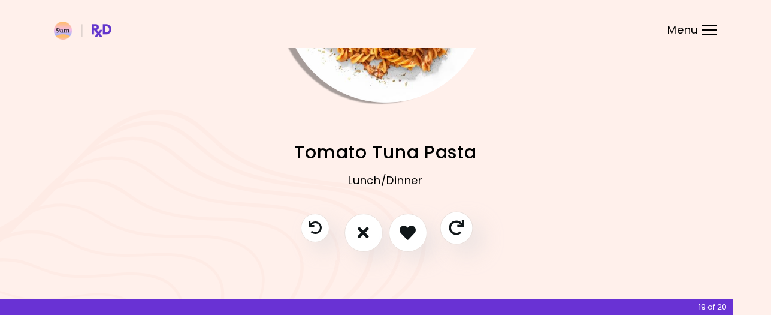
click at [460, 227] on icon "Skip" at bounding box center [456, 227] width 15 height 15
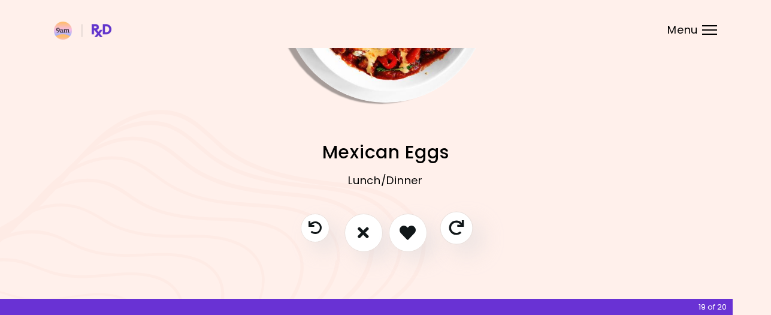
click at [460, 227] on icon "Skip" at bounding box center [456, 227] width 15 height 15
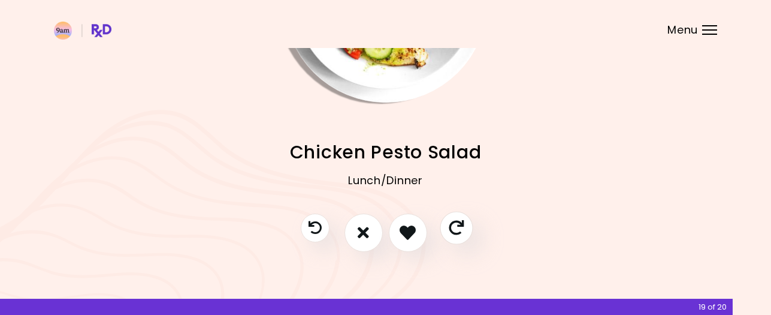
click at [457, 227] on icon "Skip" at bounding box center [456, 227] width 15 height 15
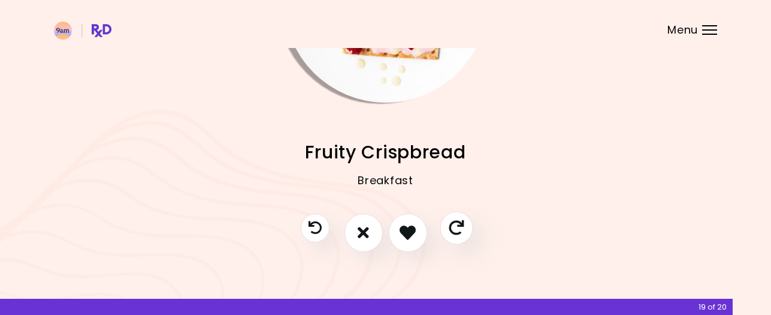
click at [457, 226] on icon "Skip" at bounding box center [456, 227] width 15 height 15
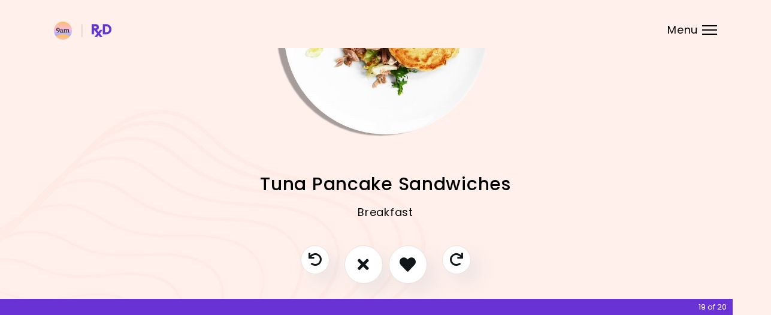
scroll to position [123, 0]
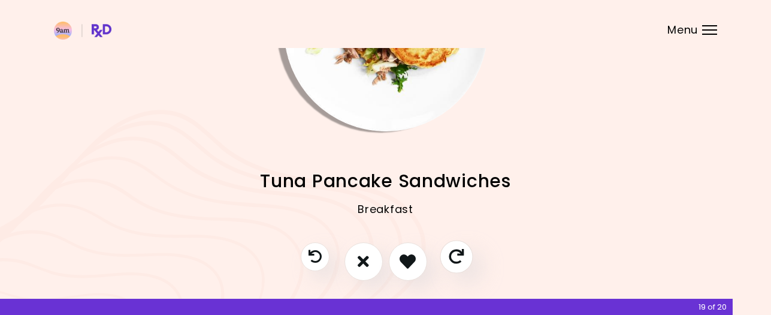
click at [451, 255] on icon "Skip" at bounding box center [456, 256] width 15 height 15
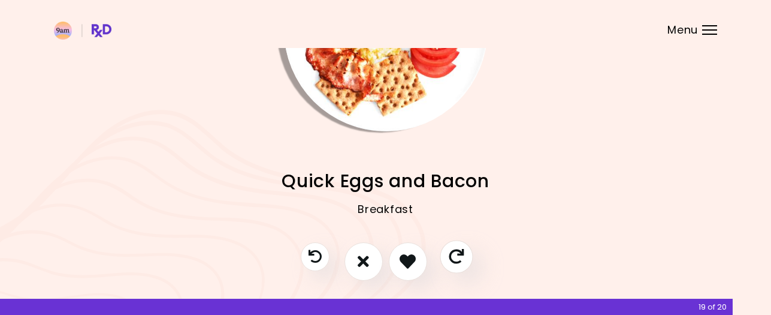
click at [451, 255] on icon "Skip" at bounding box center [456, 256] width 15 height 15
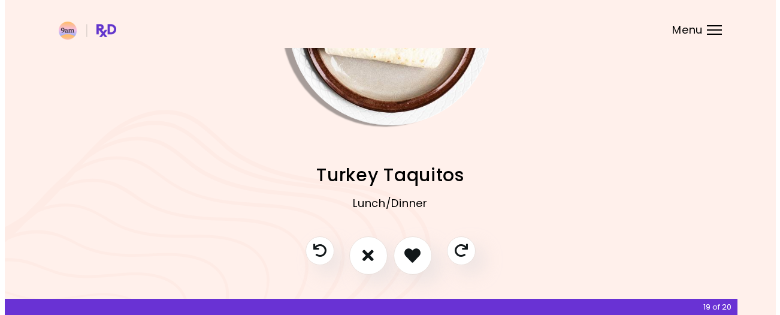
scroll to position [128, 0]
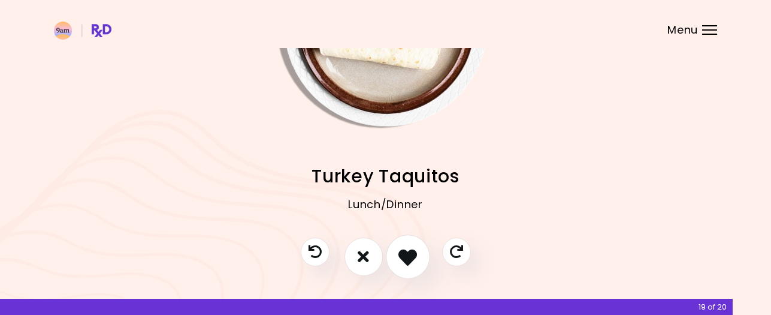
click at [408, 260] on icon "I like this recipe" at bounding box center [408, 256] width 19 height 19
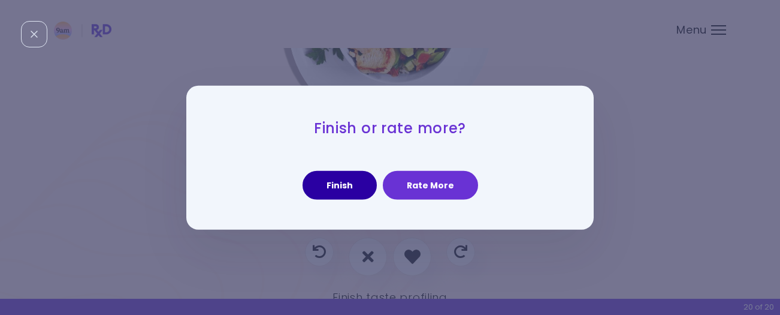
click at [356, 188] on button "Finish" at bounding box center [340, 185] width 74 height 29
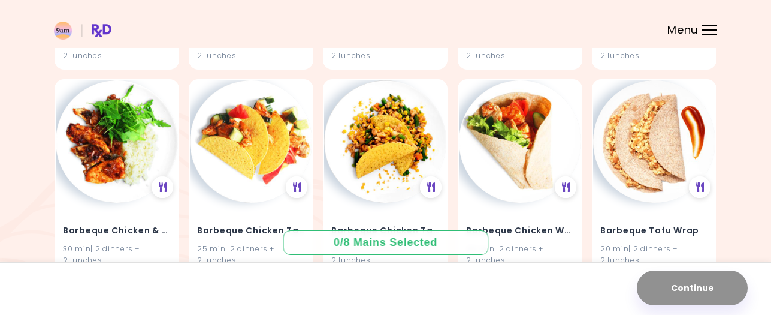
scroll to position [2005, 0]
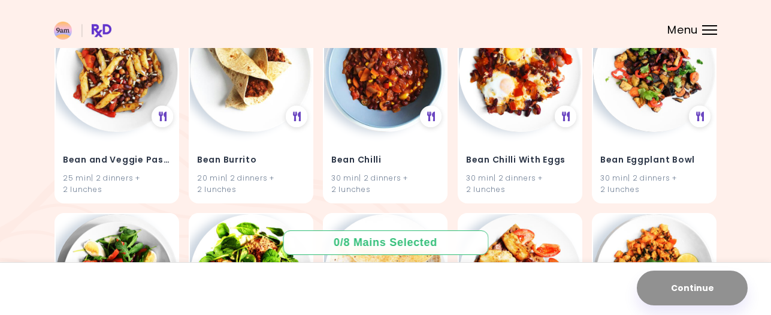
click at [711, 28] on div "Menu" at bounding box center [709, 30] width 15 height 10
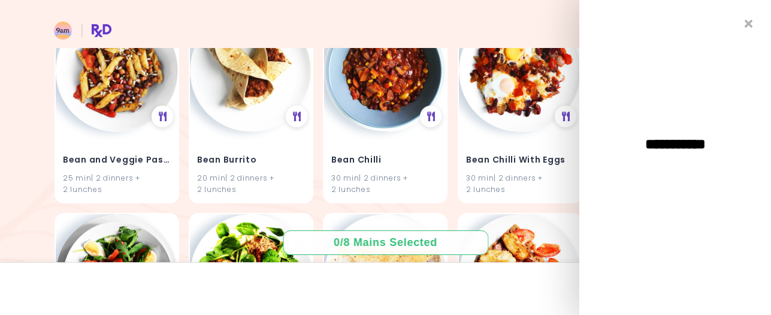
click at [506, 7] on header at bounding box center [385, 24] width 771 height 48
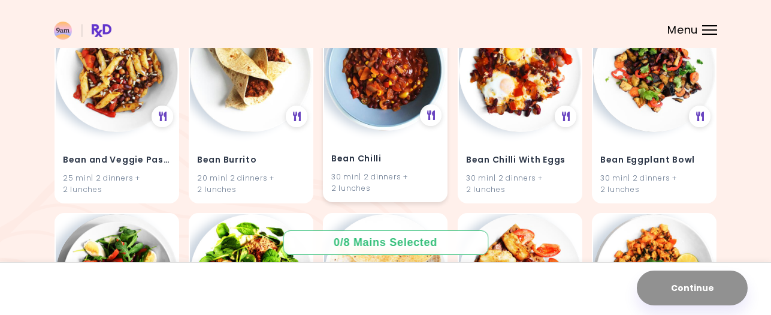
click at [349, 172] on div "30 min | 2 dinners + 2 lunches" at bounding box center [385, 182] width 108 height 23
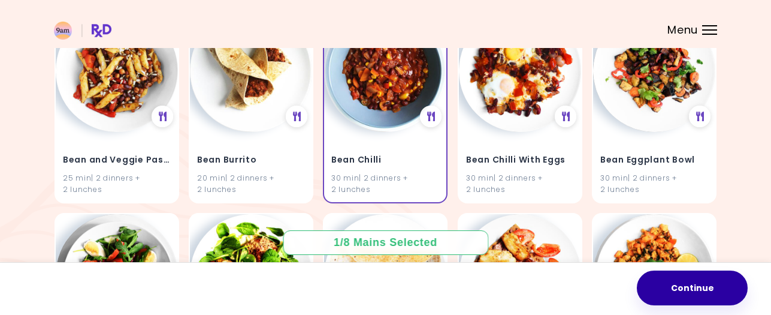
click at [682, 286] on button "Continue" at bounding box center [692, 287] width 111 height 35
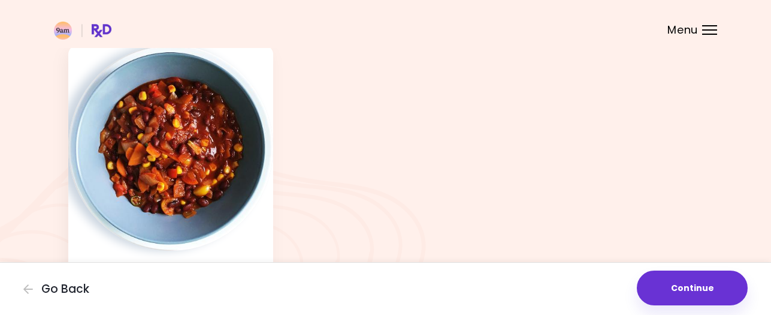
scroll to position [6, 0]
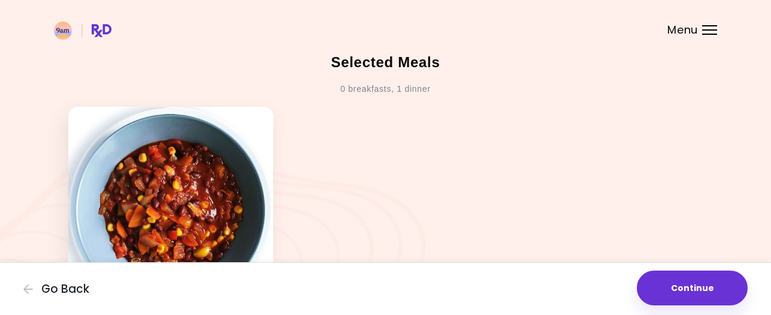
click at [150, 169] on img at bounding box center [170, 209] width 205 height 205
